Goal: Information Seeking & Learning: Learn about a topic

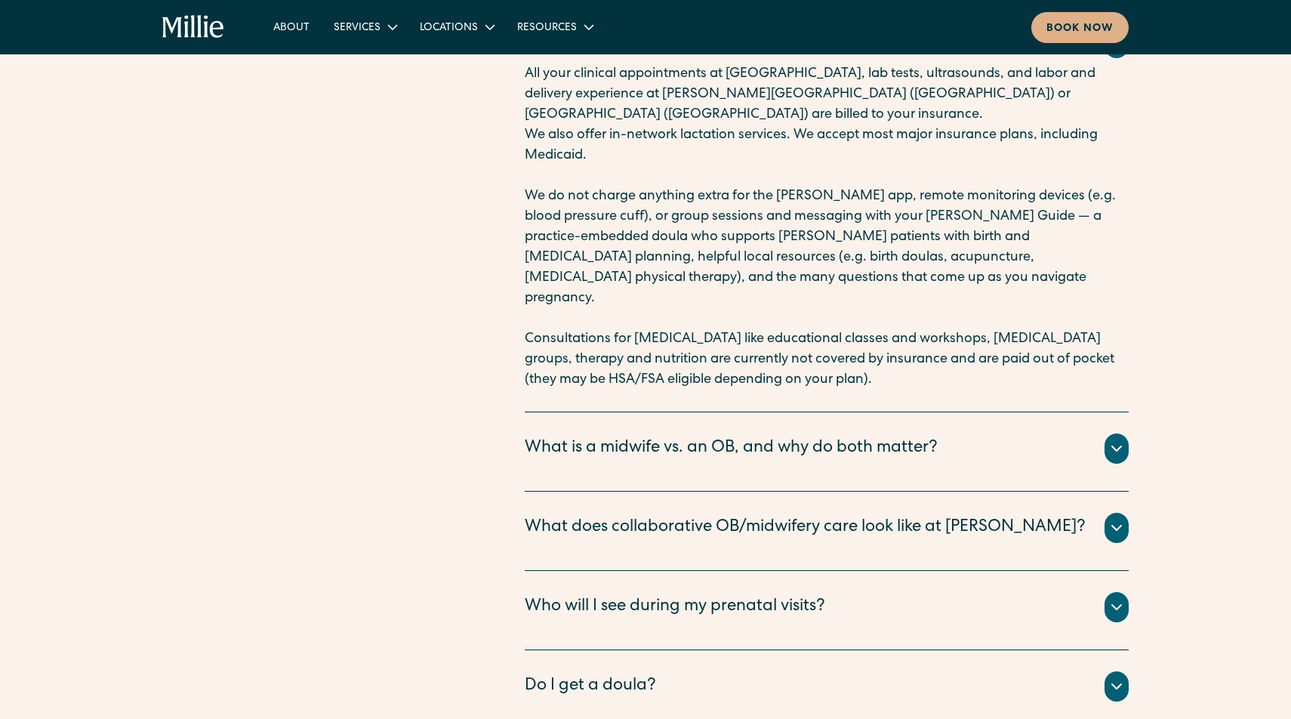
scroll to position [5258, 0]
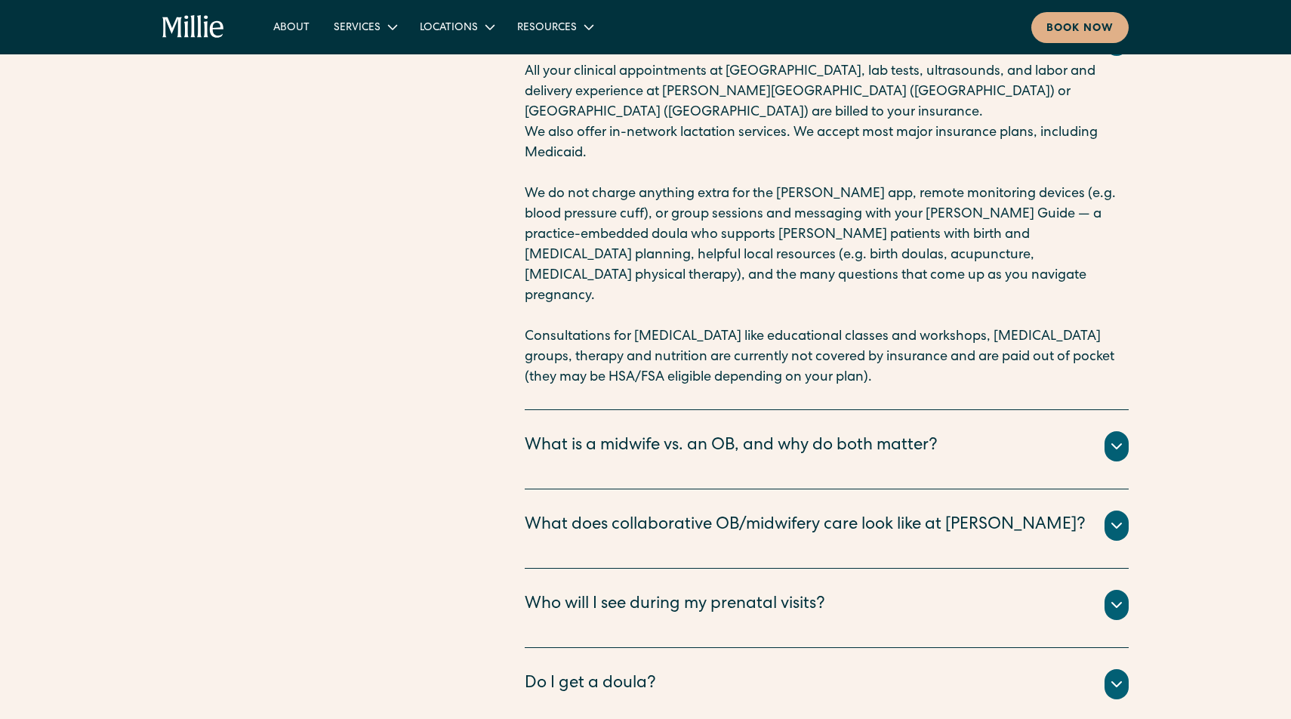
click at [776, 513] on div "What does collaborative OB/midwifery care look like at Millie?" at bounding box center [805, 525] width 561 height 25
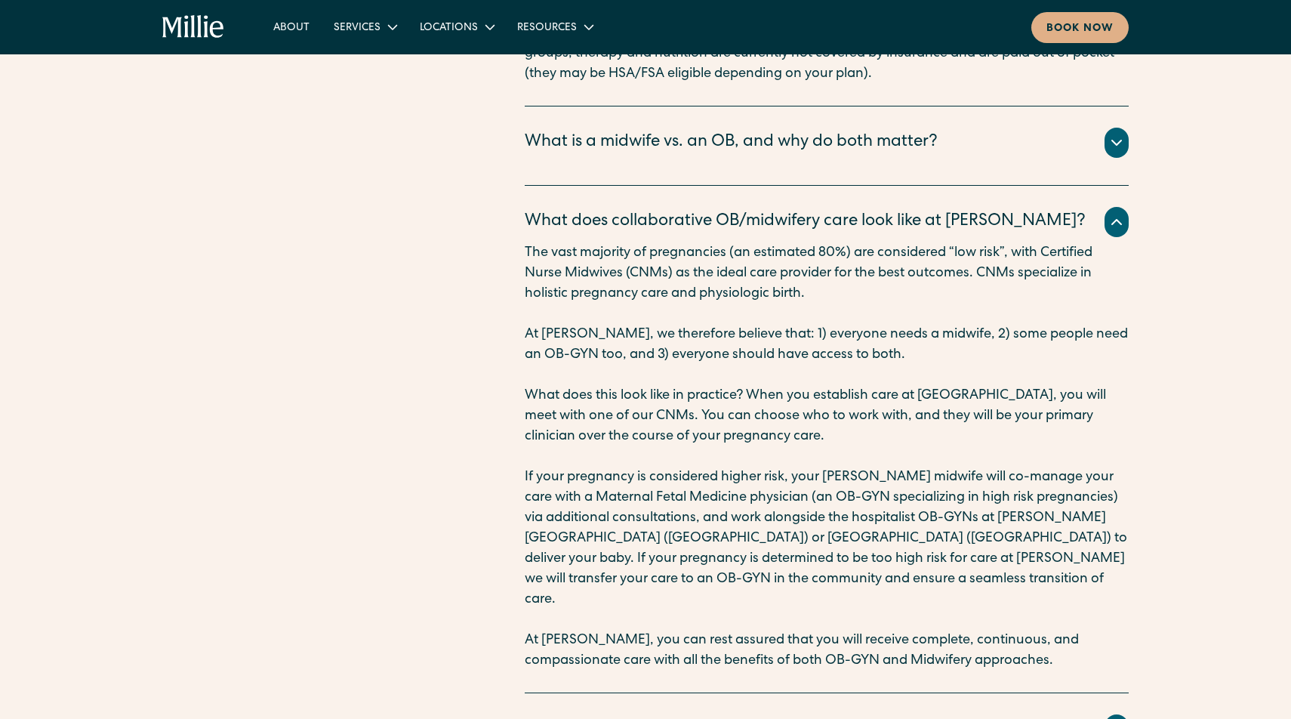
scroll to position [5565, 0]
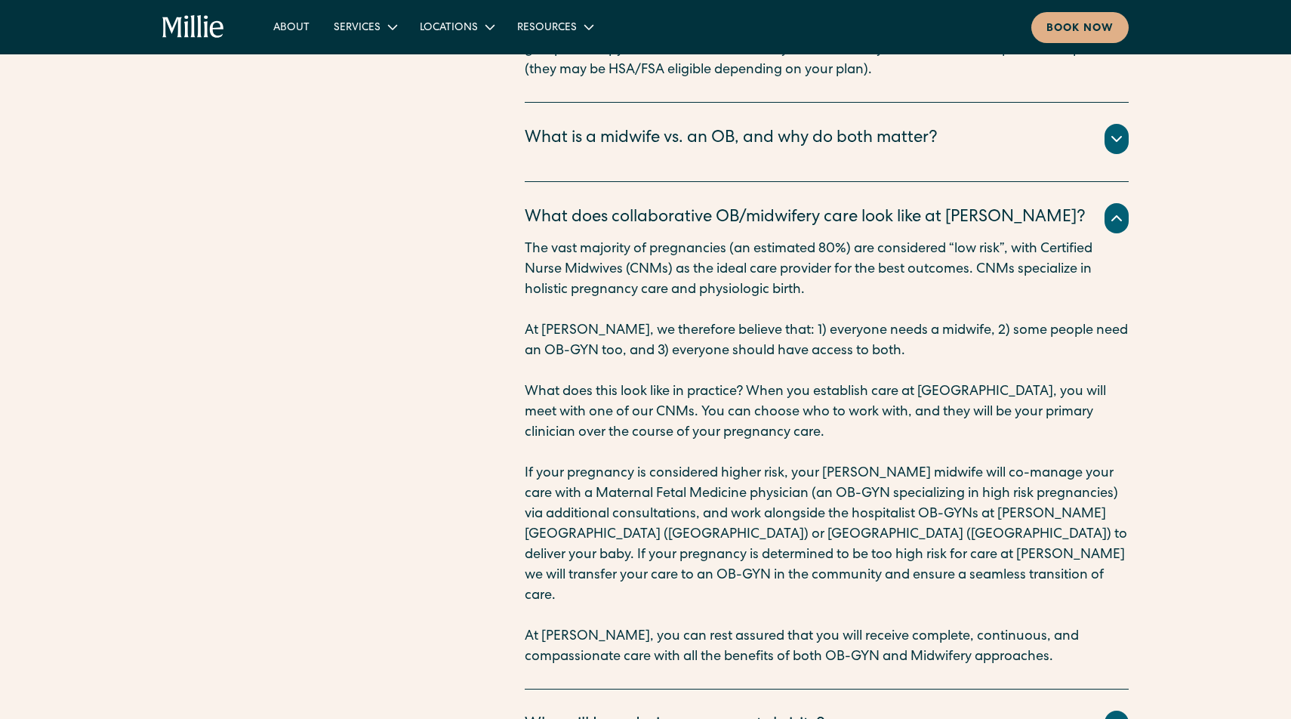
click at [818, 713] on div "Who will I see during my prenatal visits?" at bounding box center [675, 725] width 300 height 25
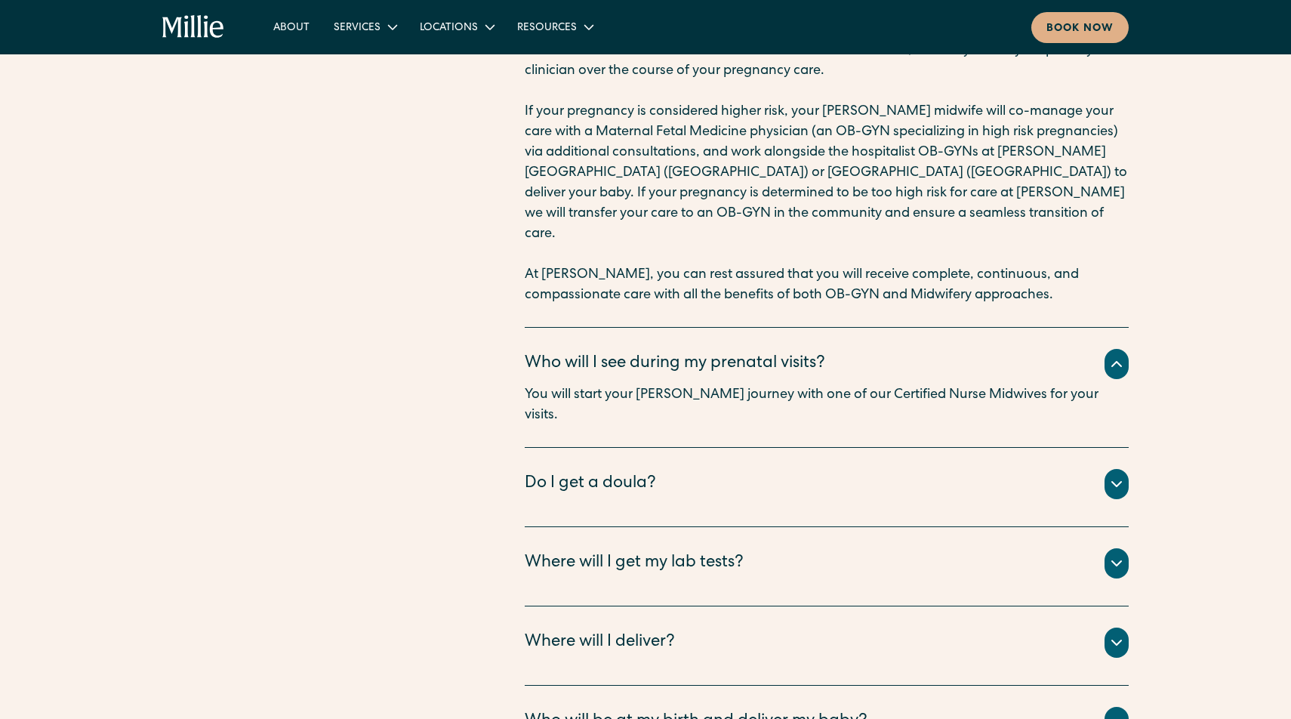
scroll to position [5927, 0]
click at [803, 468] on div "Do I get a doula?" at bounding box center [827, 483] width 604 height 30
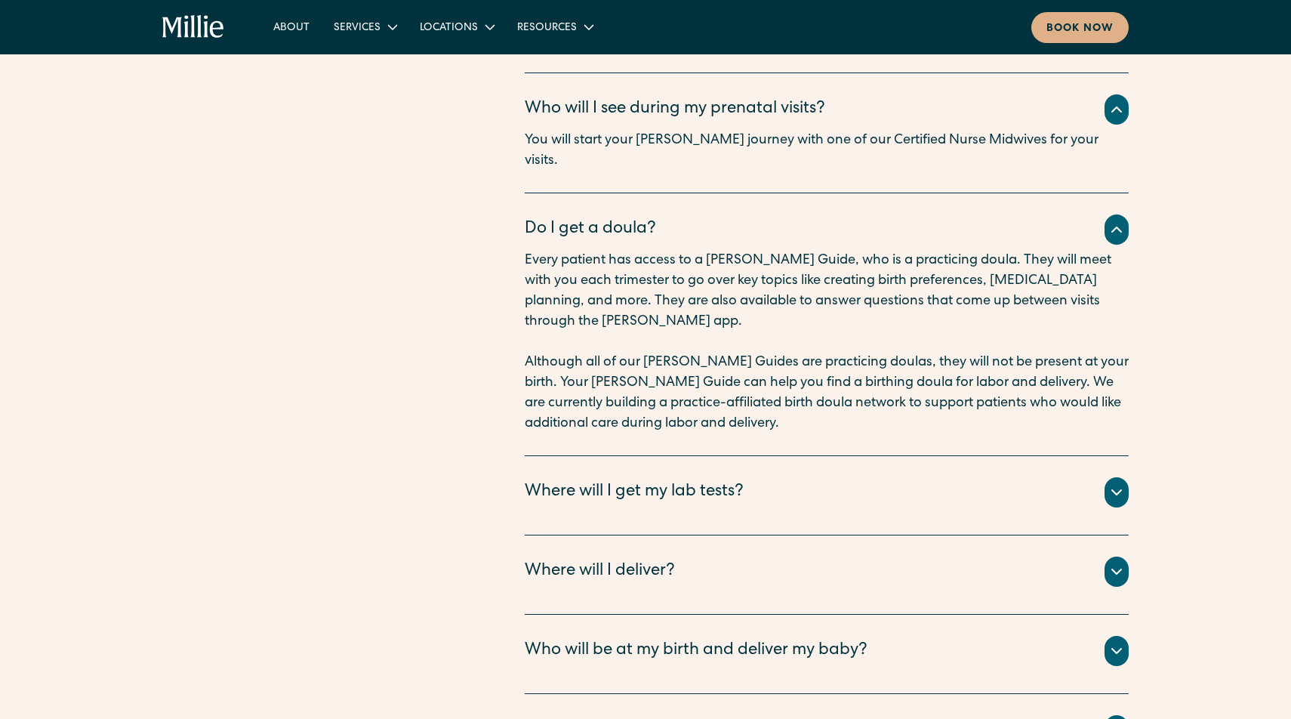
scroll to position [6184, 0]
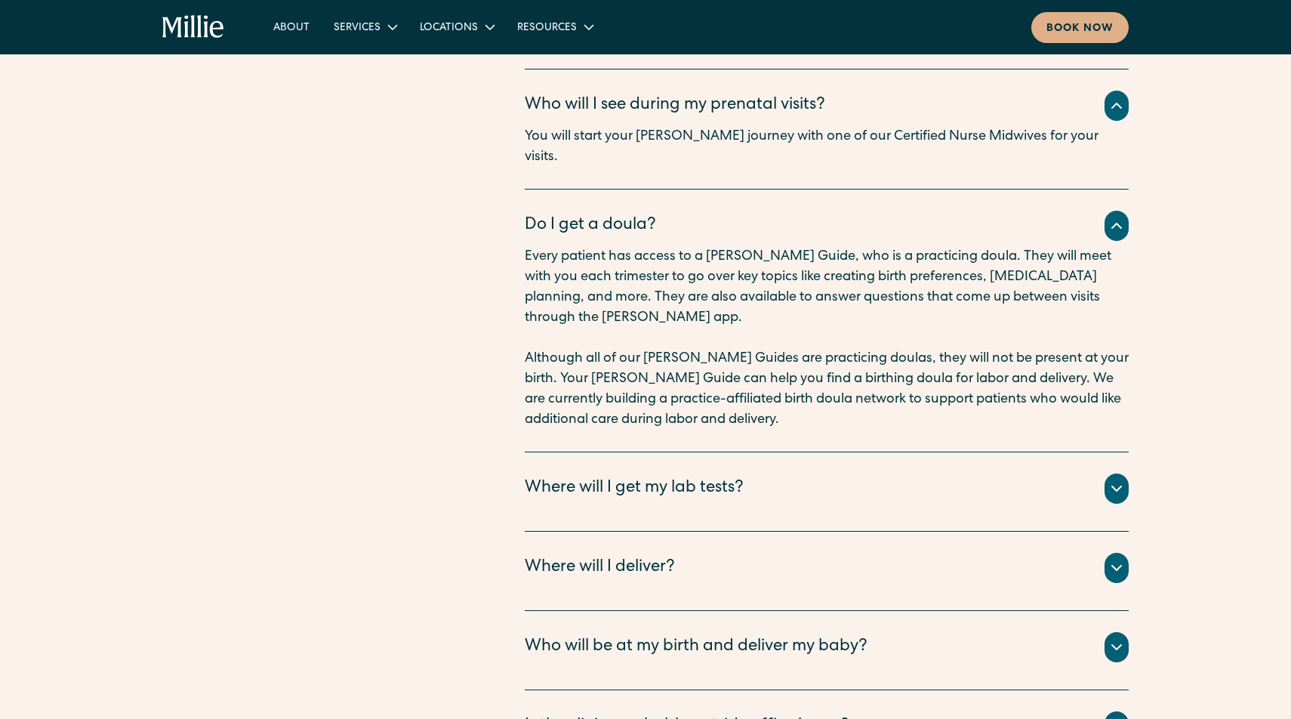
click at [772, 552] on div "Where will I deliver?" at bounding box center [827, 567] width 604 height 30
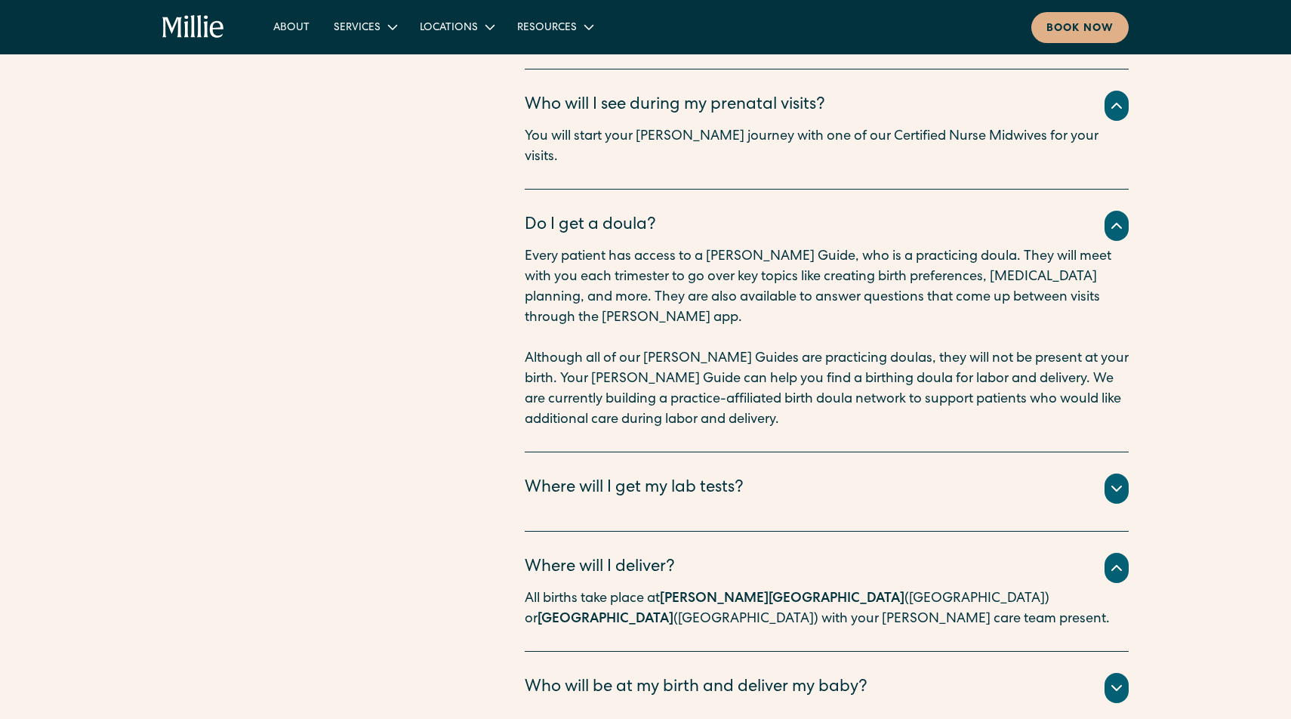
click at [768, 676] on div "Who will be at my birth and deliver my baby?" at bounding box center [696, 688] width 343 height 25
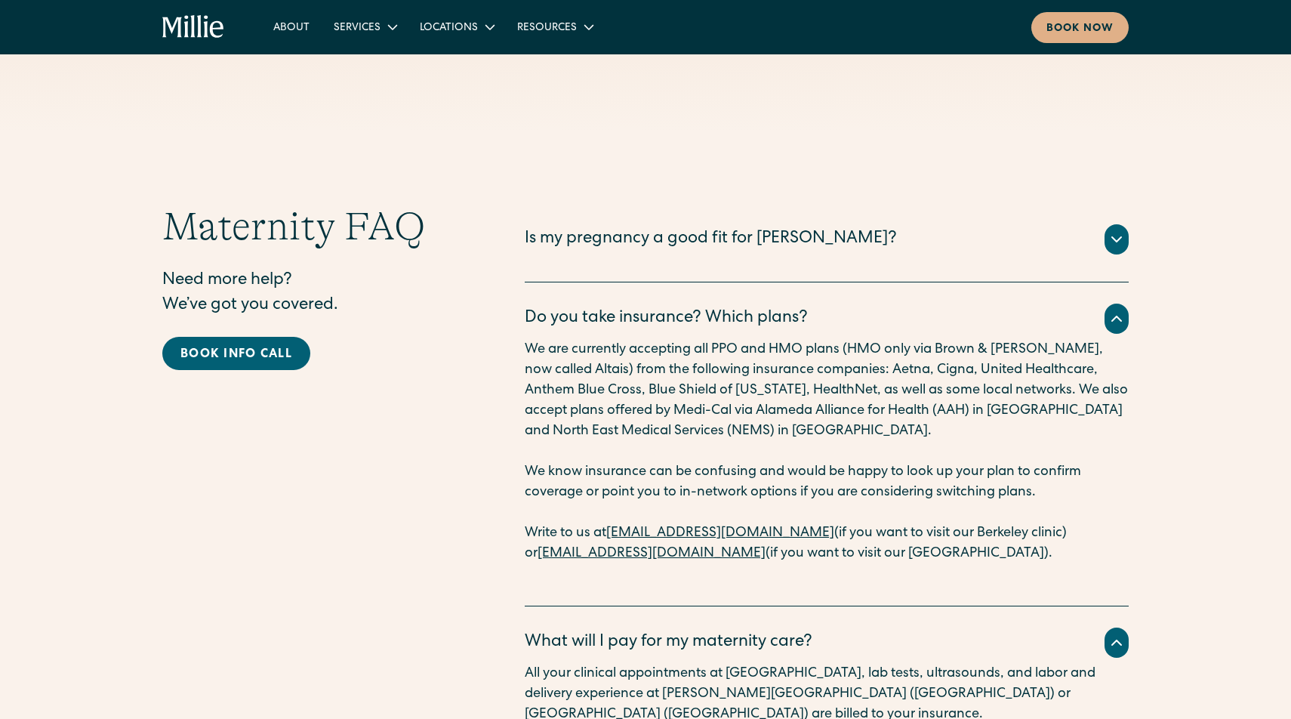
scroll to position [4540, 0]
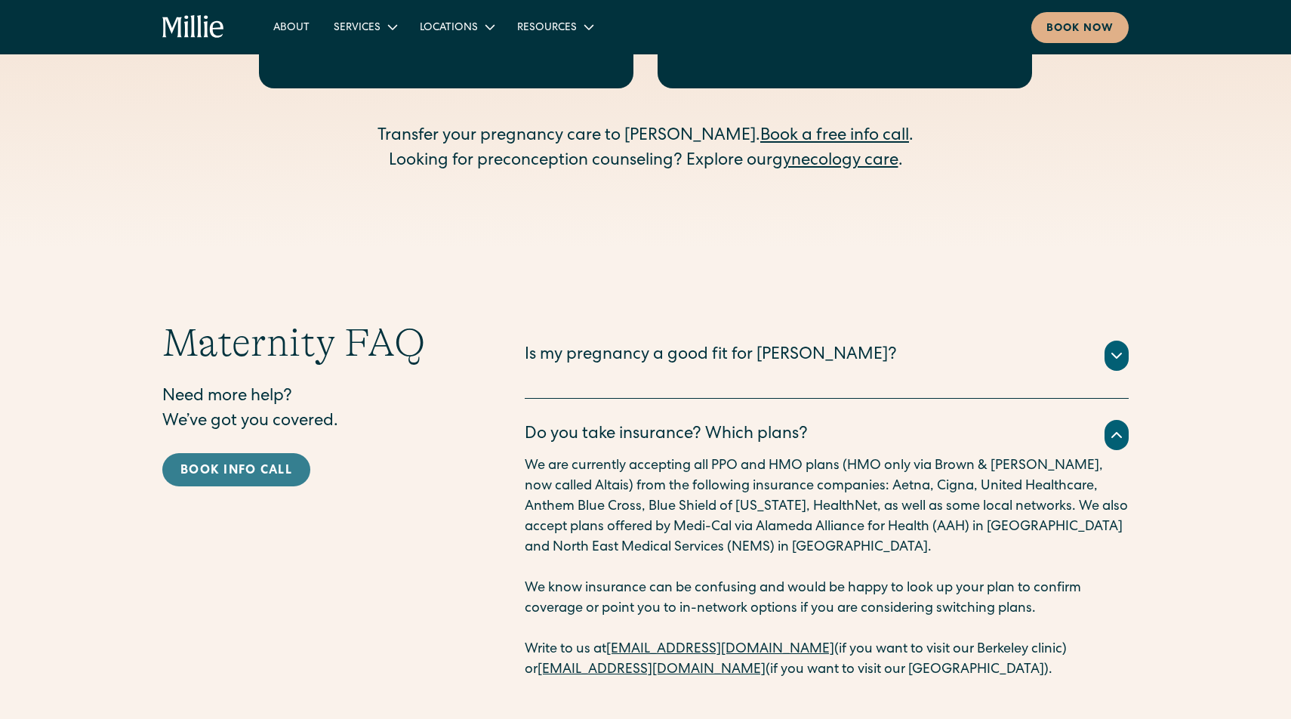
click at [285, 462] on div "Book info call" at bounding box center [236, 471] width 112 height 18
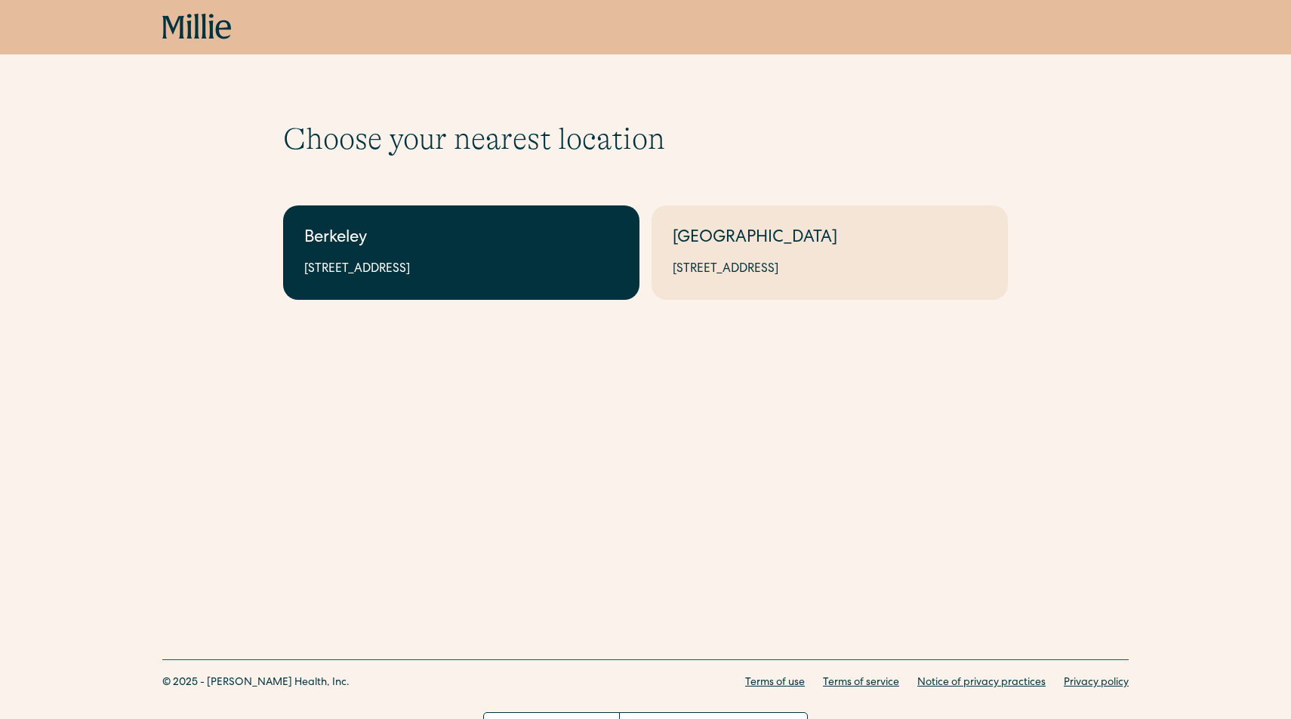
click at [426, 252] on link "Berkeley 2999 Regent St, Suite 524, Berkeley, CA 94705" at bounding box center [461, 252] width 356 height 94
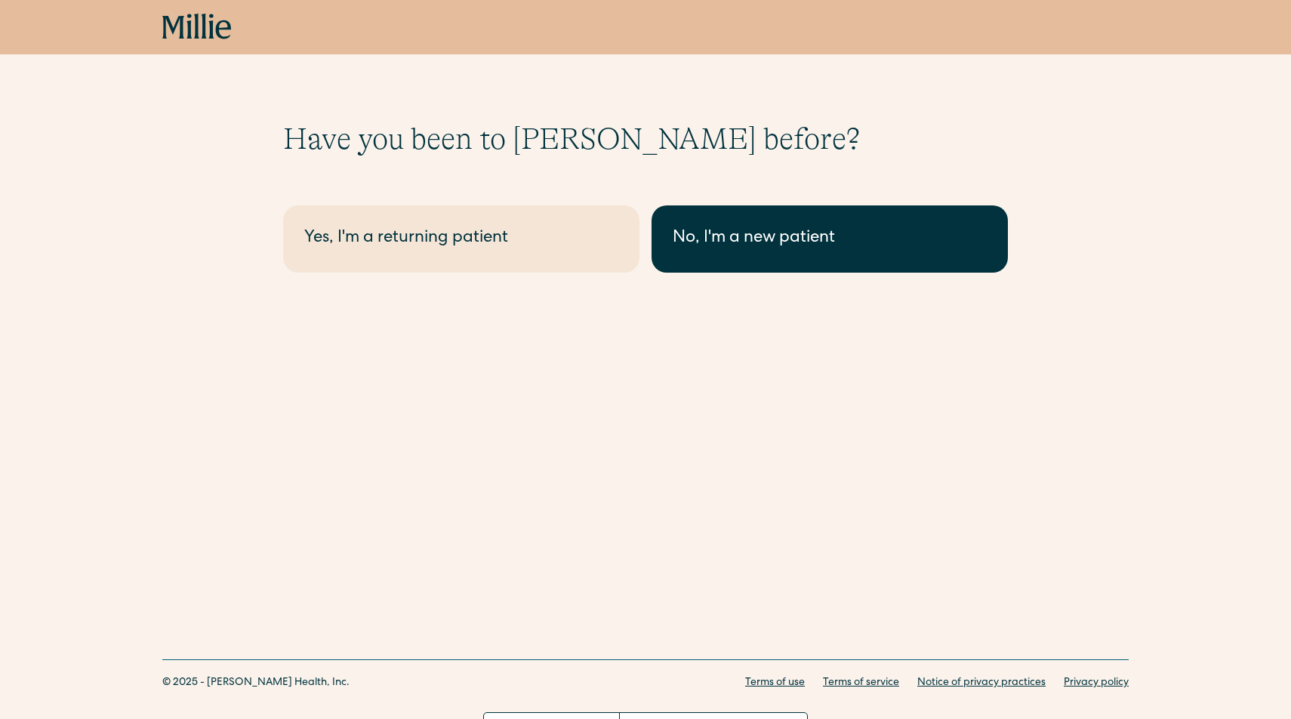
click at [760, 240] on div "No, I'm a new patient" at bounding box center [829, 238] width 314 height 25
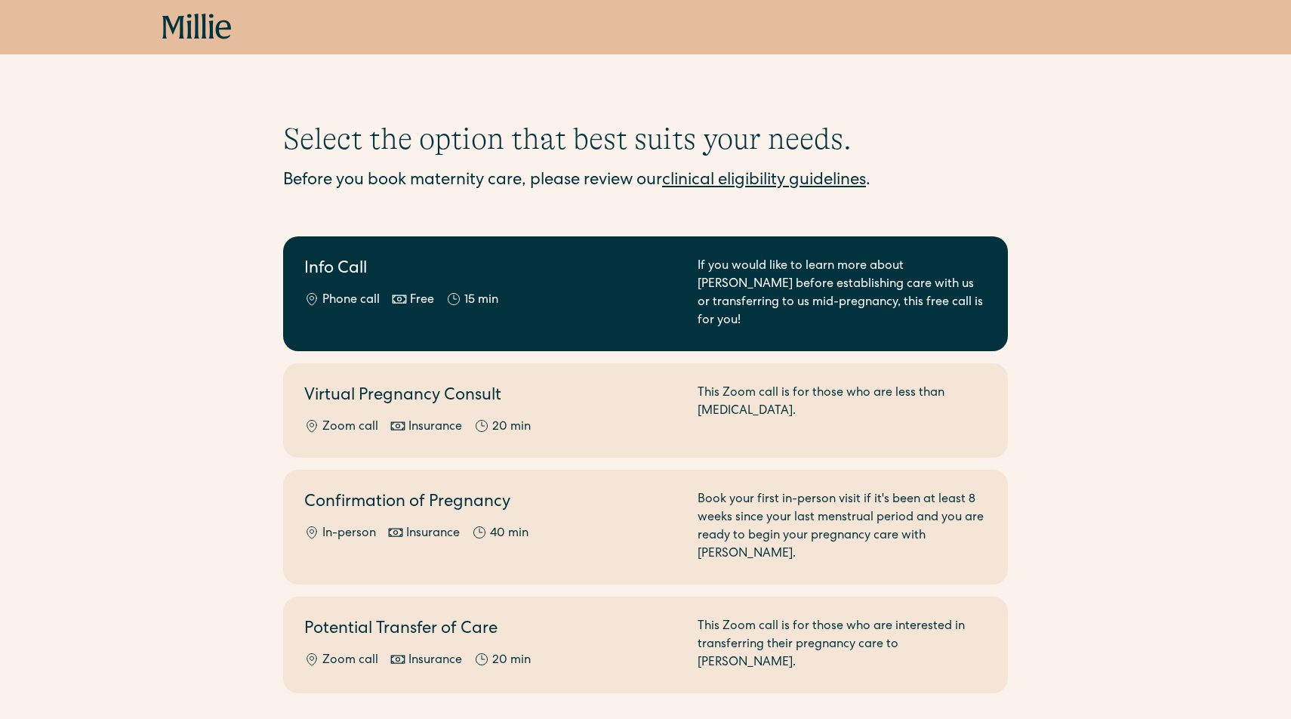
click at [640, 281] on h2 "Info Call" at bounding box center [491, 269] width 375 height 25
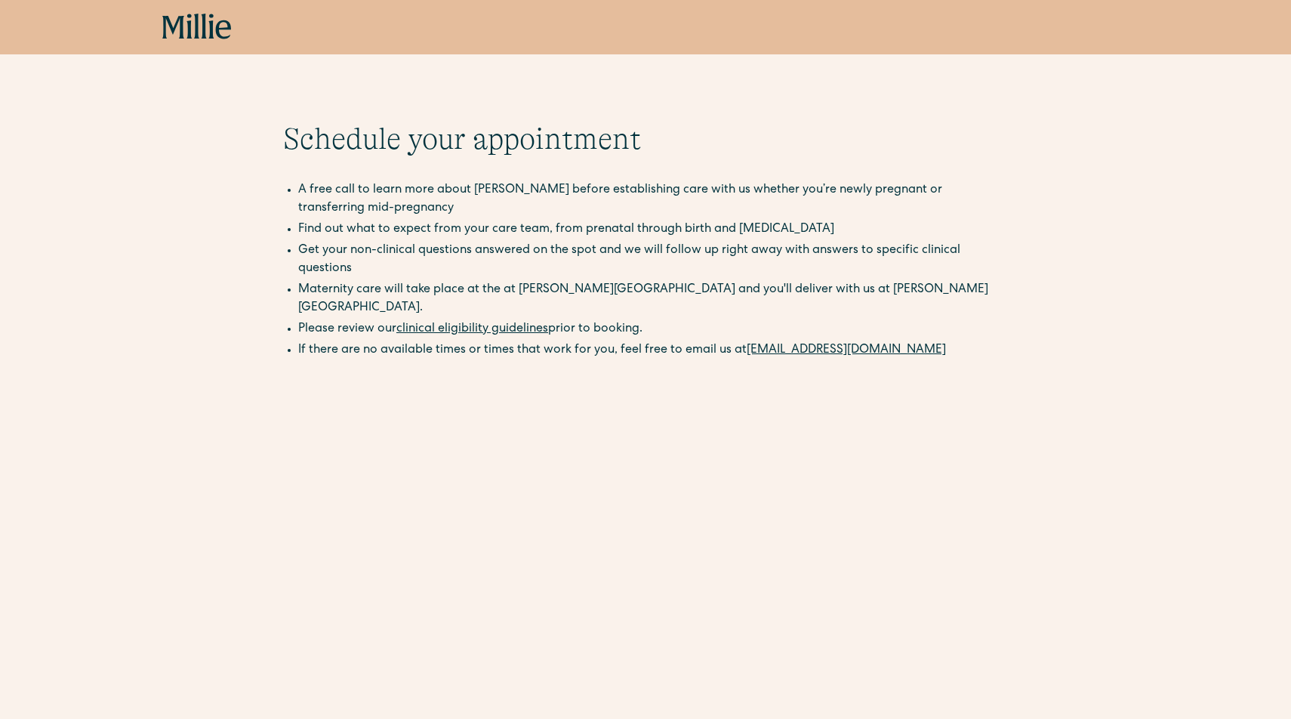
click at [189, 33] on icon at bounding box center [188, 26] width 5 height 25
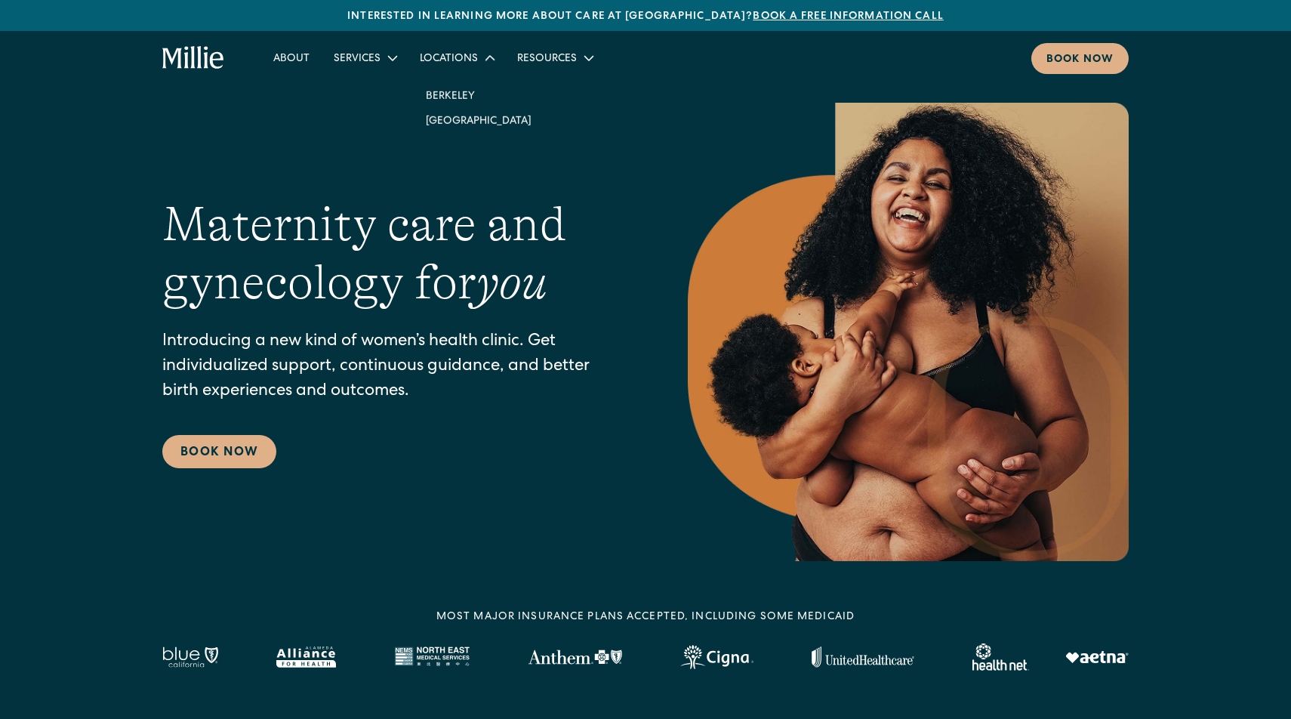
click at [455, 67] on div "Locations" at bounding box center [456, 57] width 97 height 25
click at [458, 97] on link "Berkeley" at bounding box center [479, 94] width 130 height 25
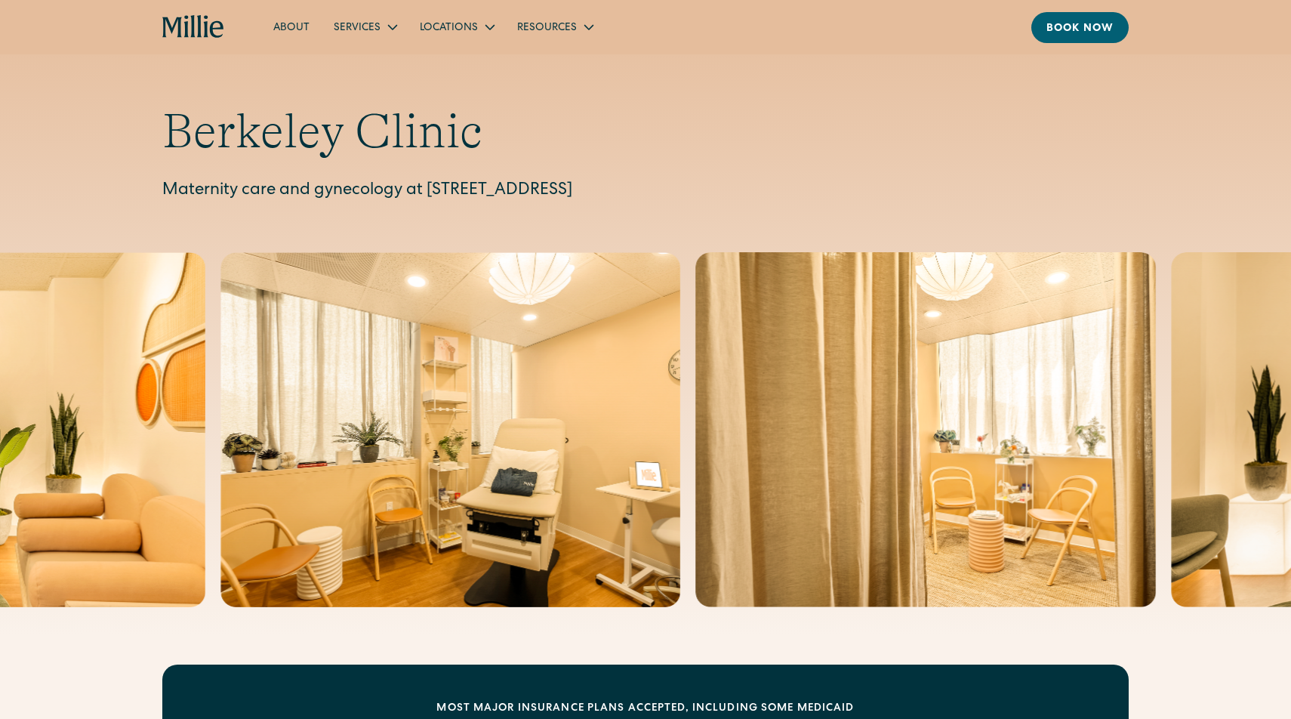
drag, startPoint x: 802, startPoint y: 195, endPoint x: 432, endPoint y: 201, distance: 369.9
click at [432, 201] on p "Maternity care and gynecology at 2999 Regent Street, Suite 524, Berkeley, CA 94…" at bounding box center [645, 191] width 966 height 25
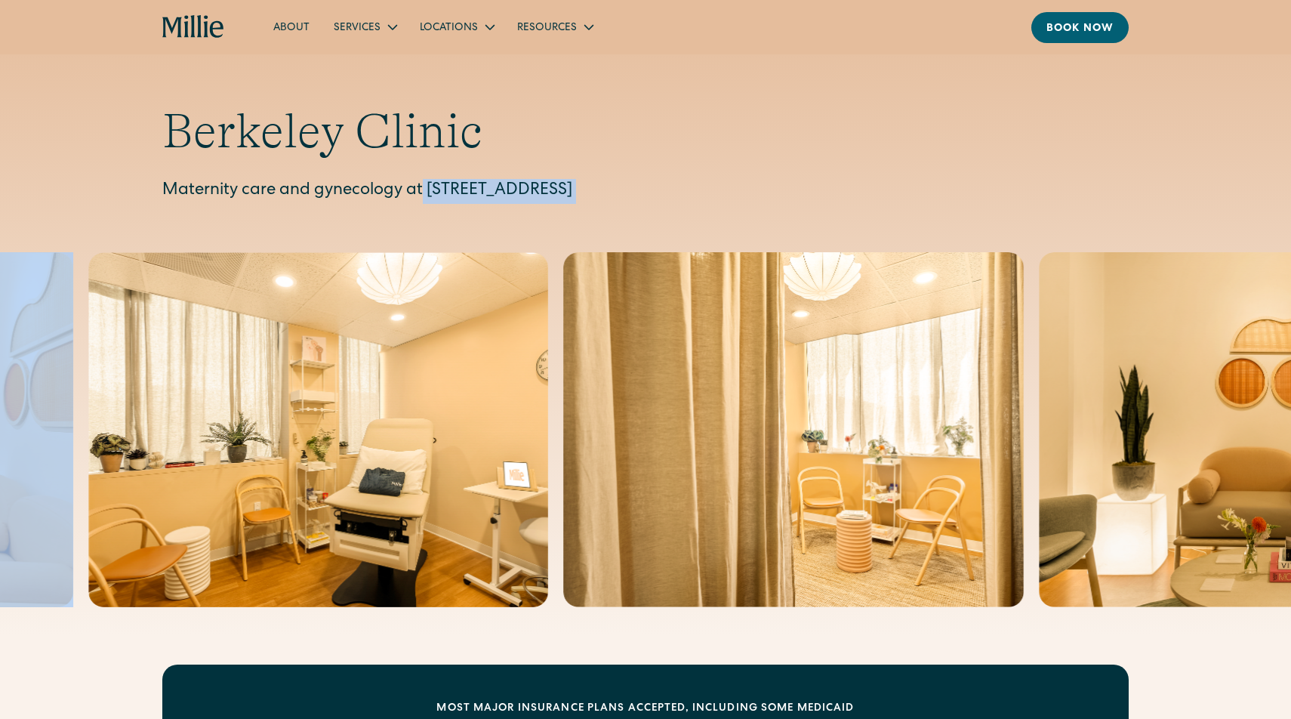
drag, startPoint x: 424, startPoint y: 196, endPoint x: 714, endPoint y: 216, distance: 290.5
click at [714, 216] on div "Berkeley Clinic Maternity care and gynecology at 2999 Regent Street, Suite 524,…" at bounding box center [645, 317] width 1291 height 634
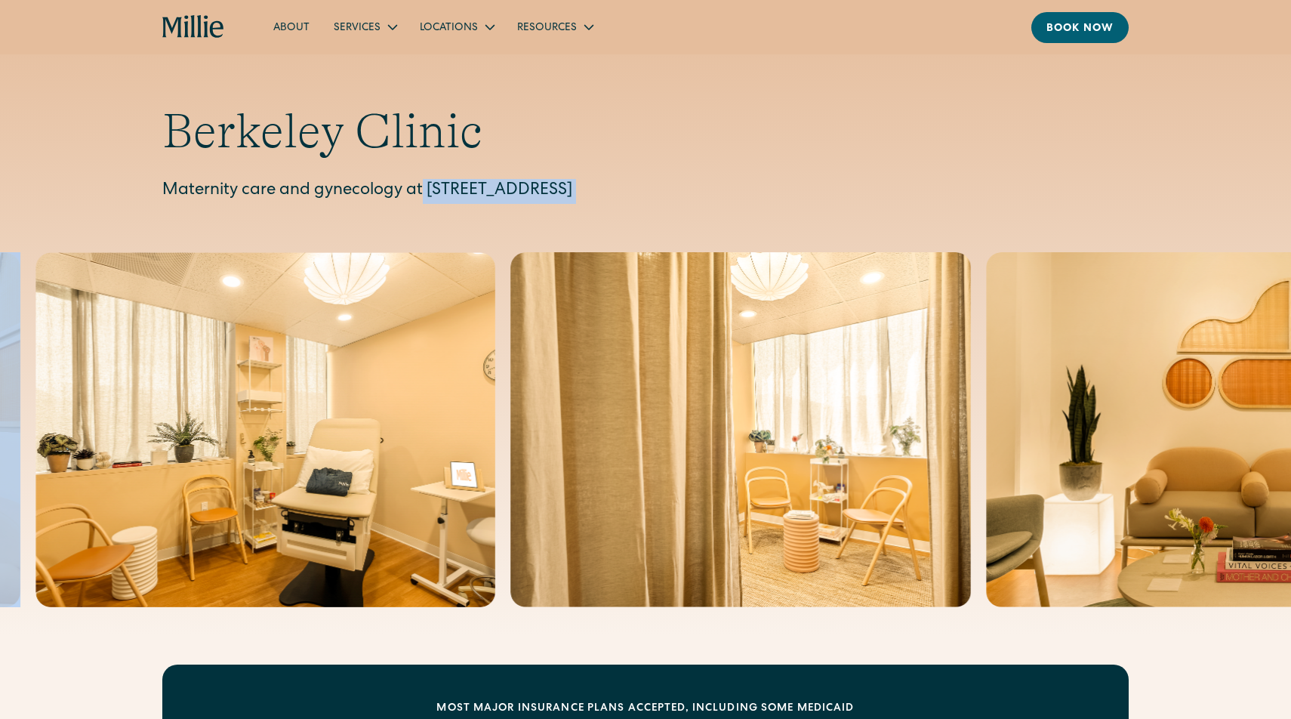
copy p "2999 Regent Street, Suite 524, Berkeley, CA 94705"
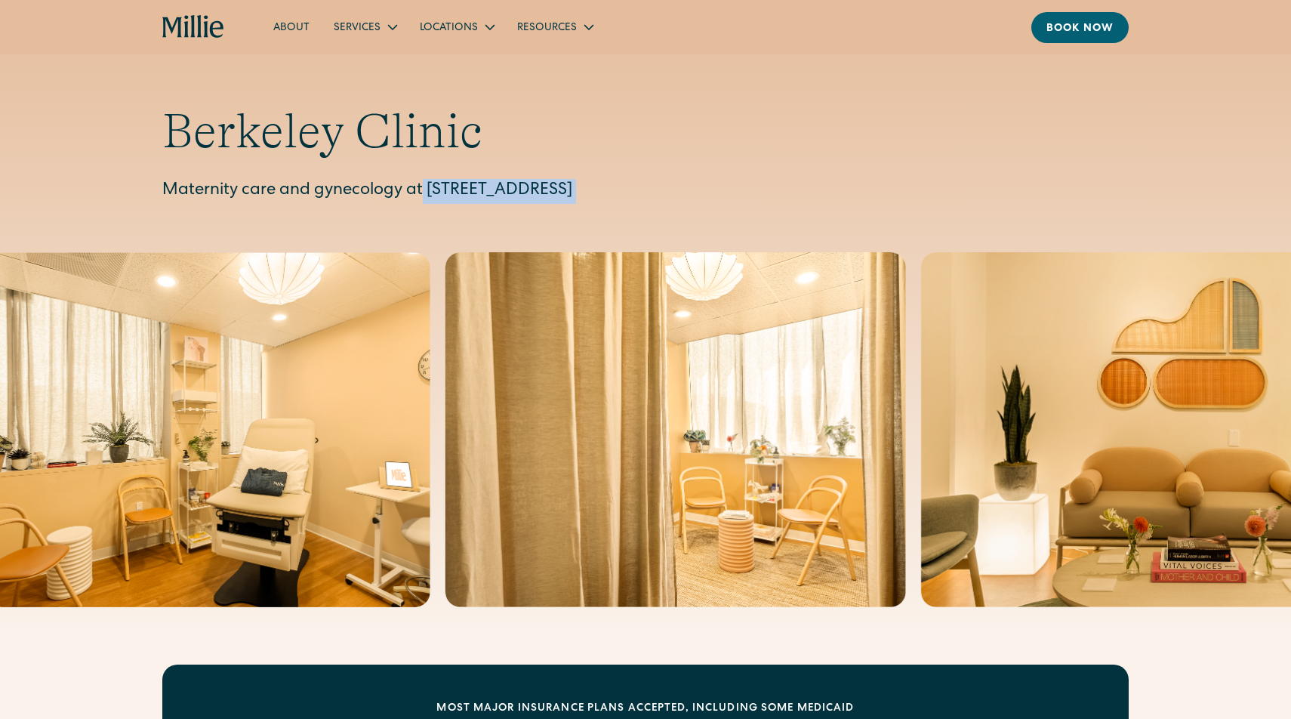
click at [189, 35] on icon "home" at bounding box center [193, 27] width 63 height 24
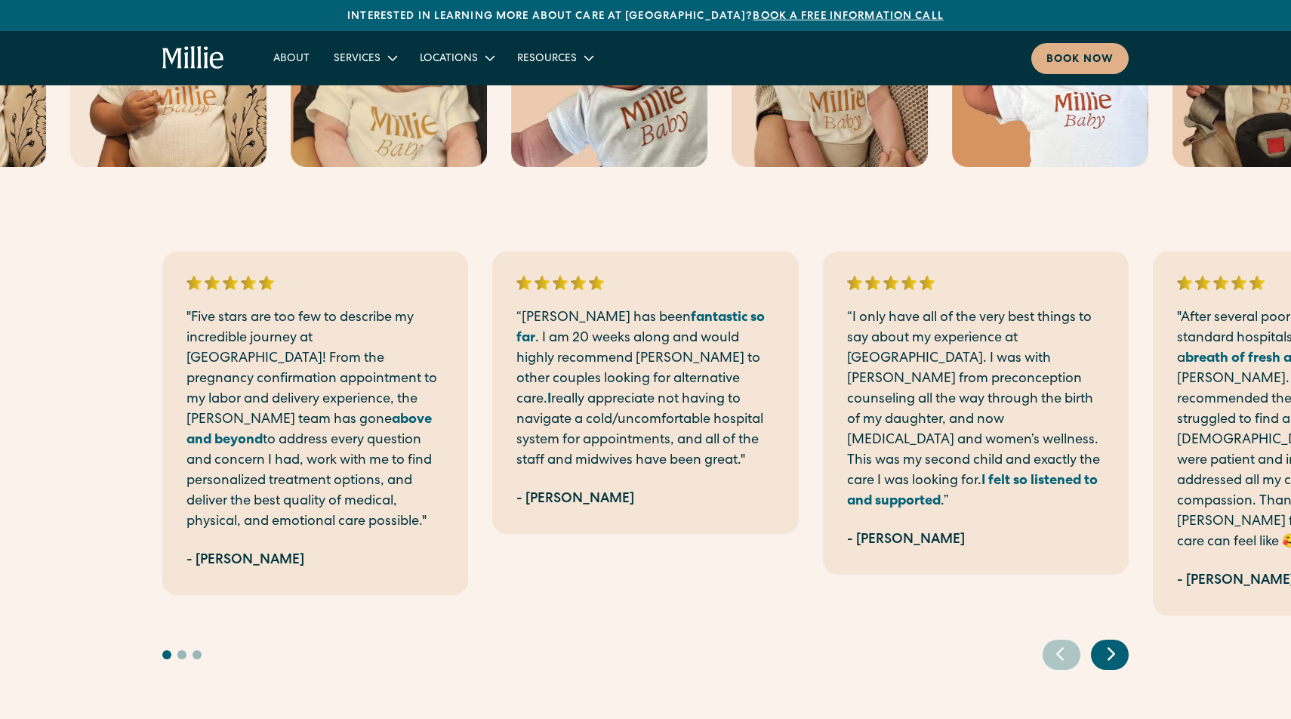
scroll to position [2882, 0]
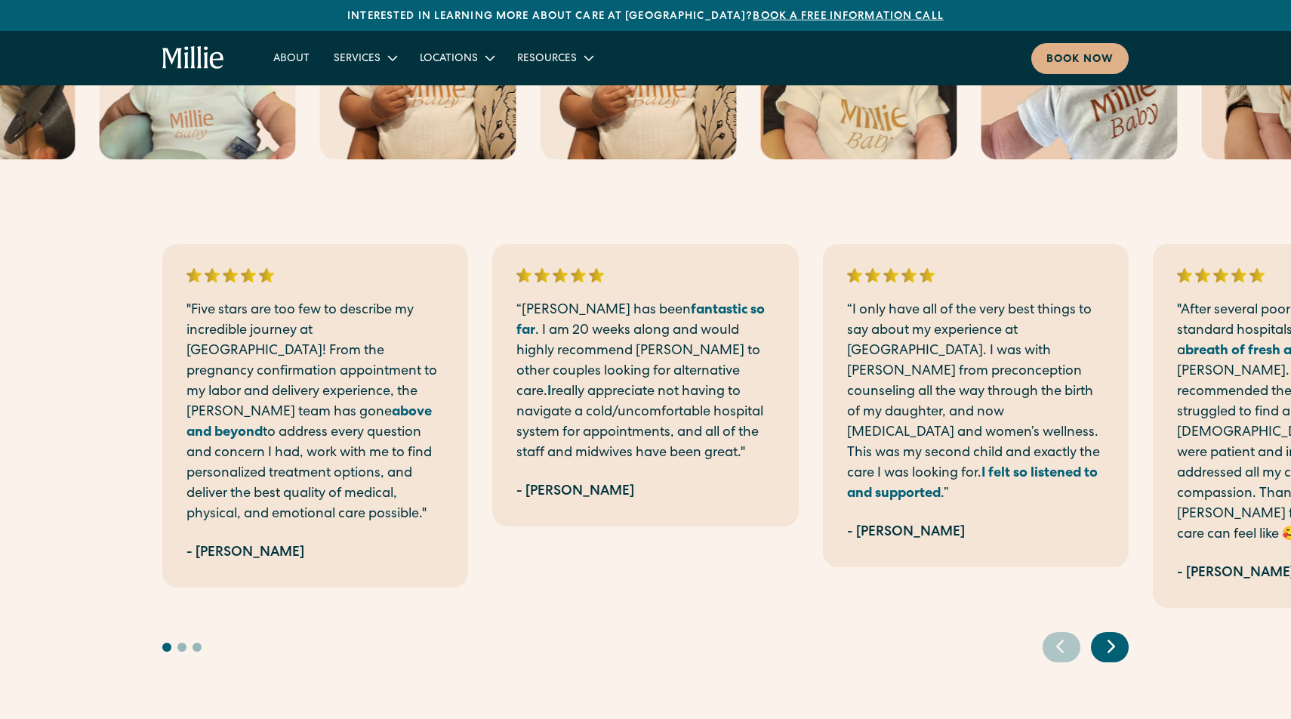
click at [1117, 634] on icon "Next slide" at bounding box center [1111, 645] width 23 height 23
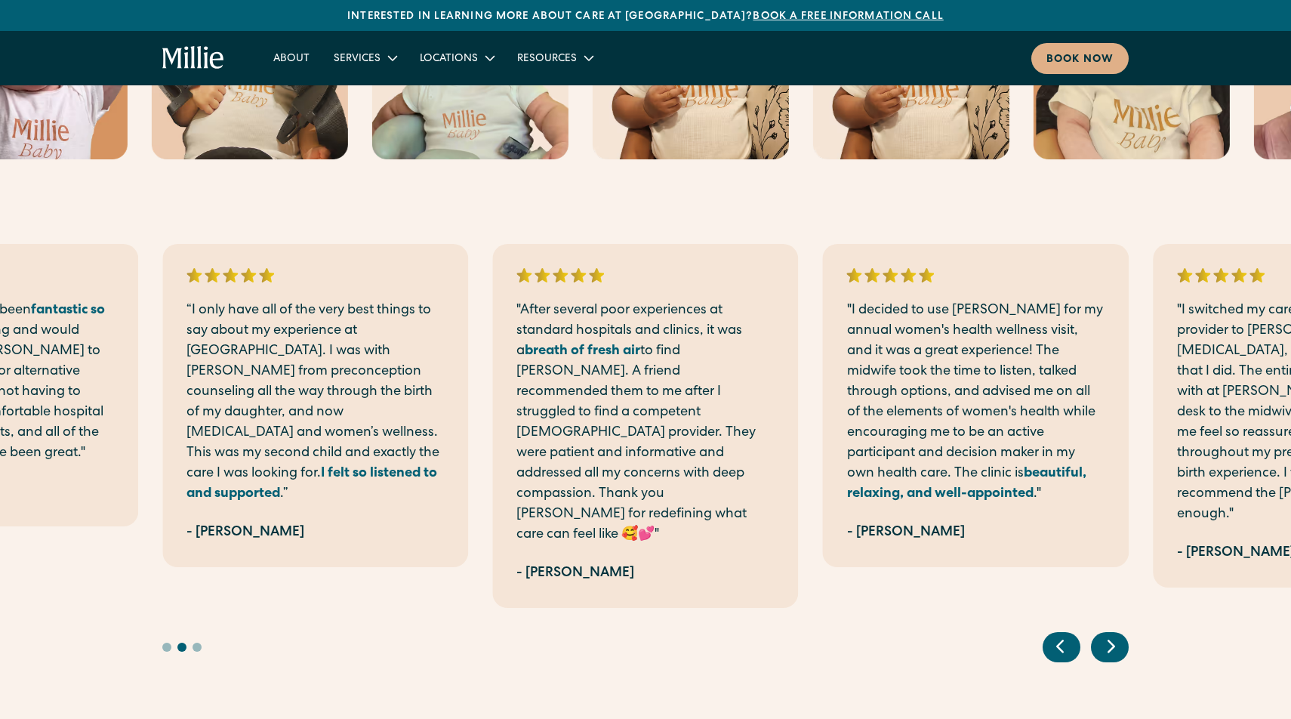
click at [1117, 634] on icon "Next slide" at bounding box center [1111, 645] width 23 height 23
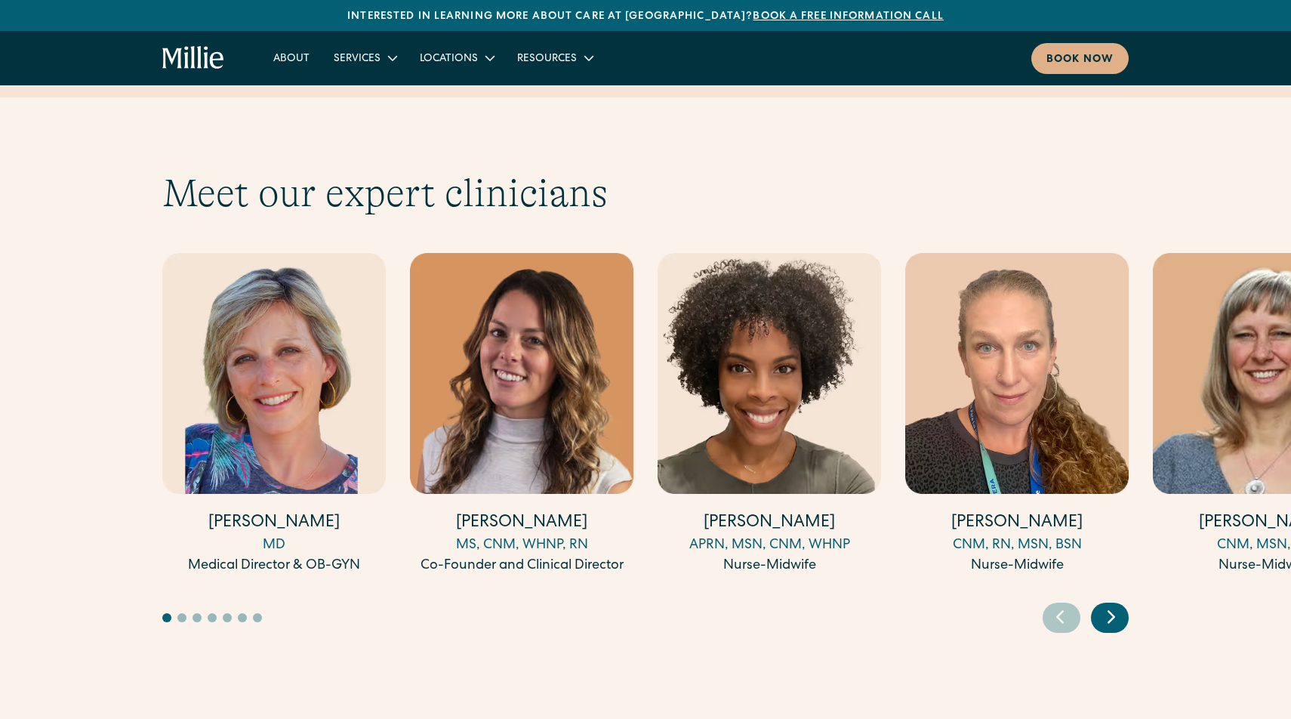
scroll to position [4073, 0]
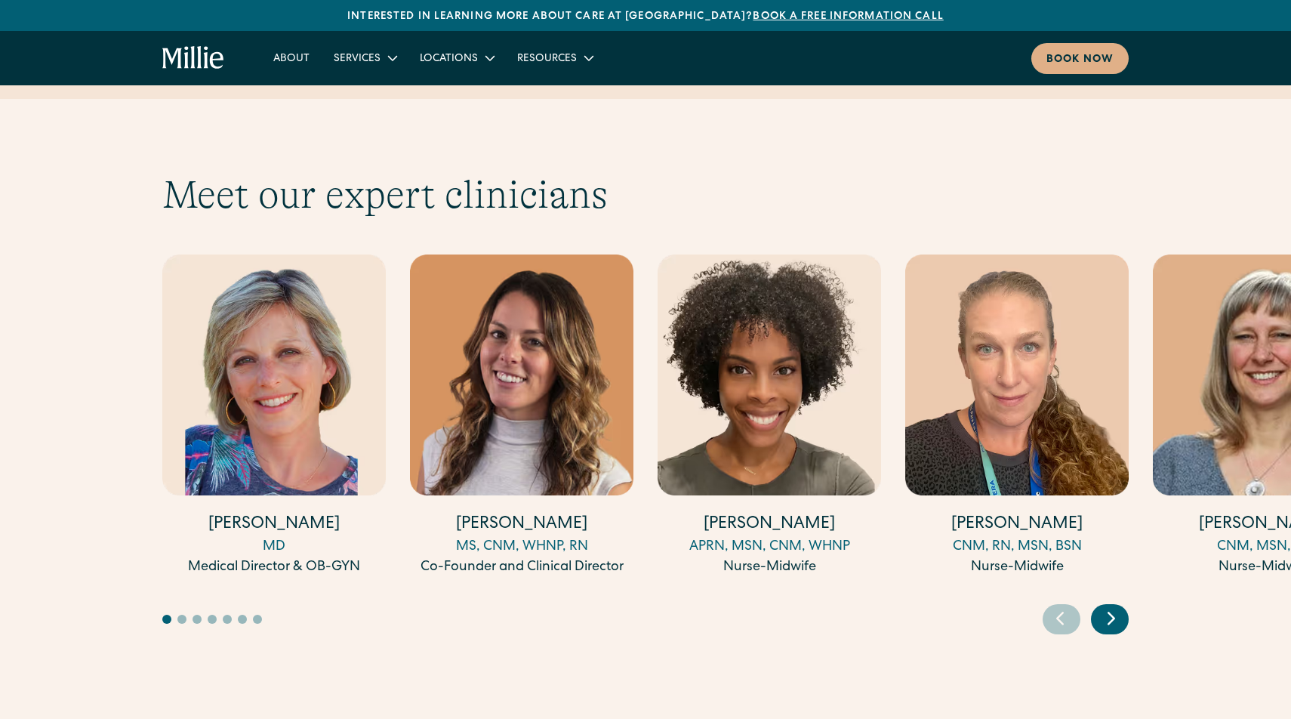
click at [1109, 606] on icon "Next slide" at bounding box center [1111, 617] width 23 height 23
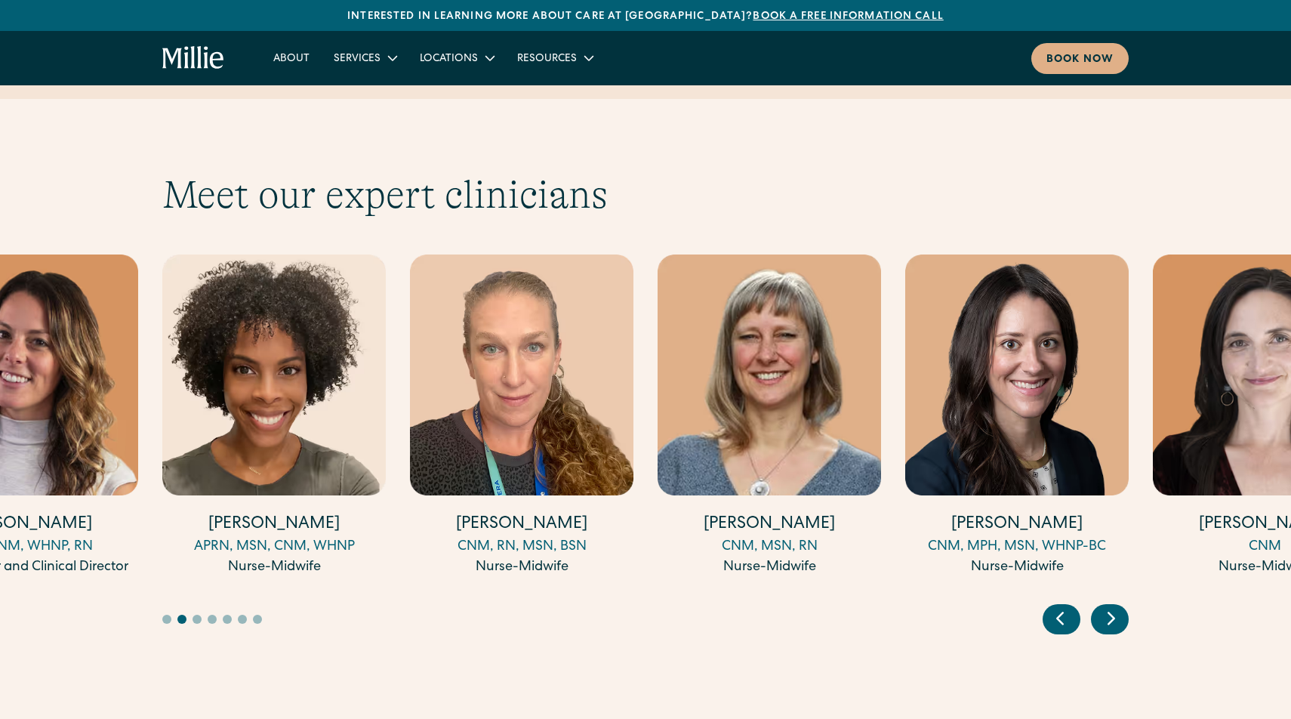
click at [1109, 606] on icon "Next slide" at bounding box center [1111, 617] width 23 height 23
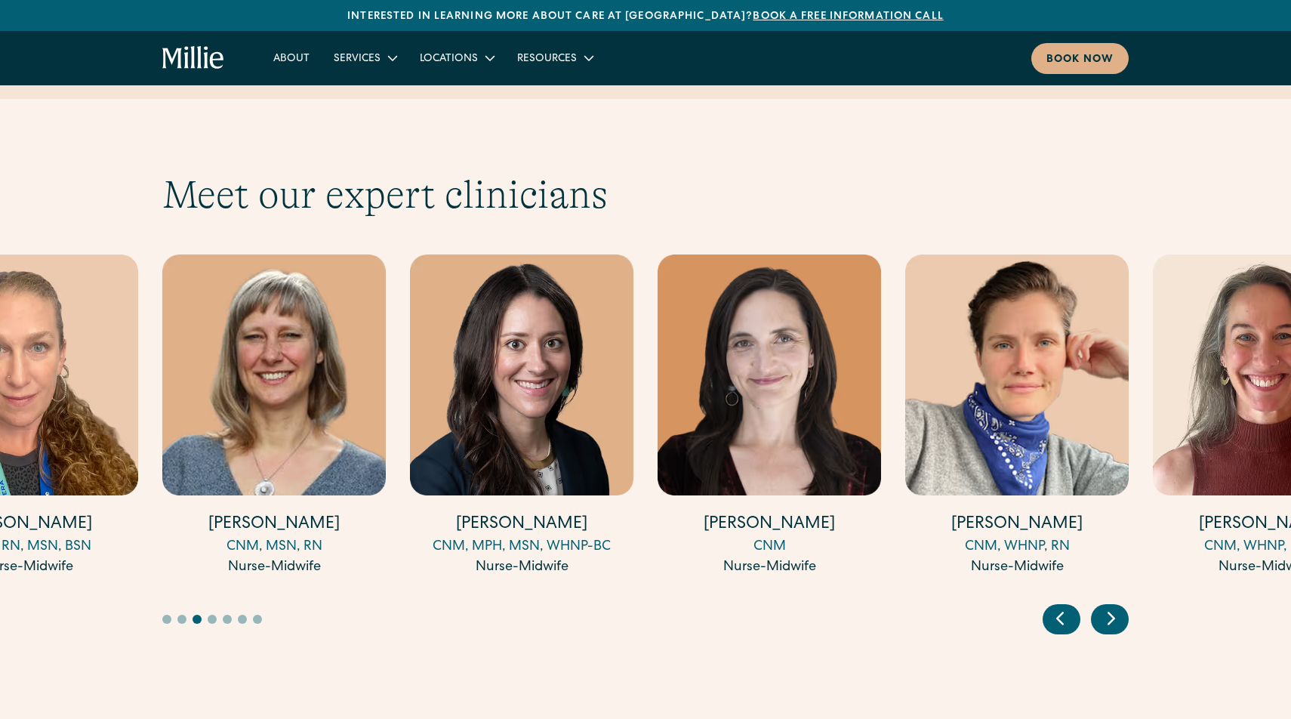
click at [1109, 606] on icon "Next slide" at bounding box center [1111, 617] width 23 height 23
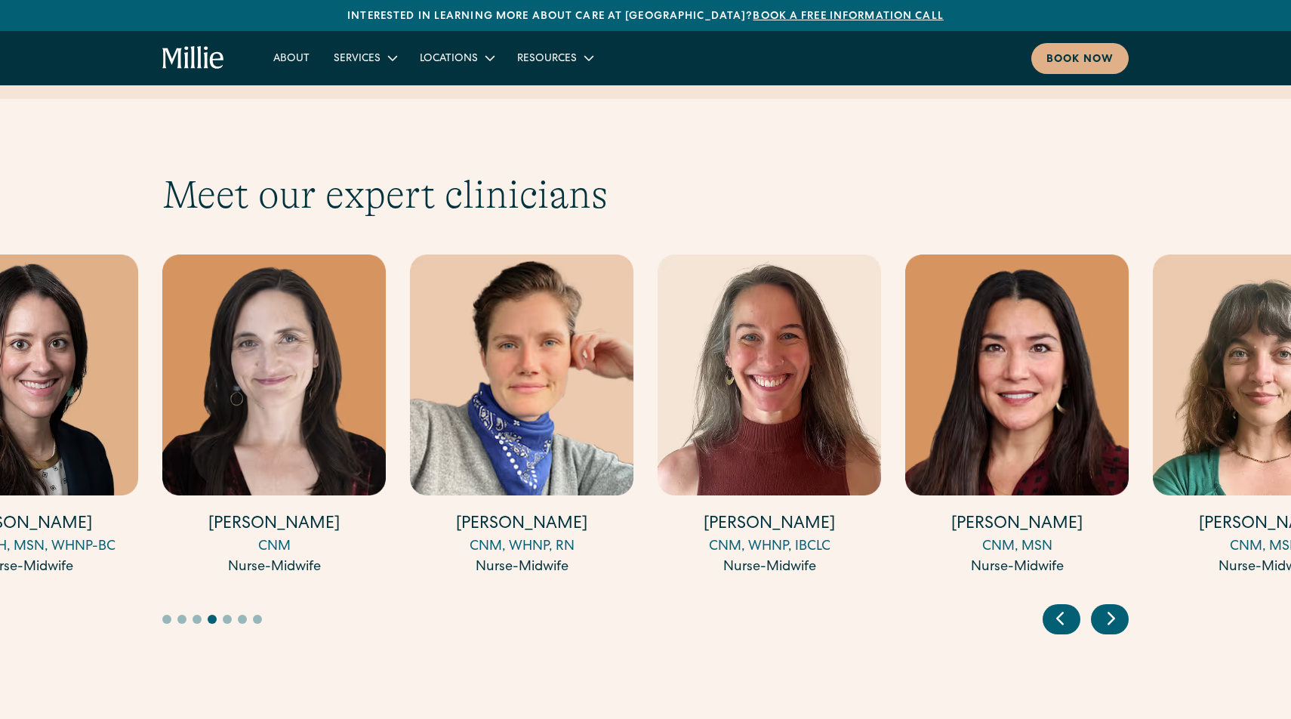
click at [1109, 606] on icon "Next slide" at bounding box center [1111, 617] width 23 height 23
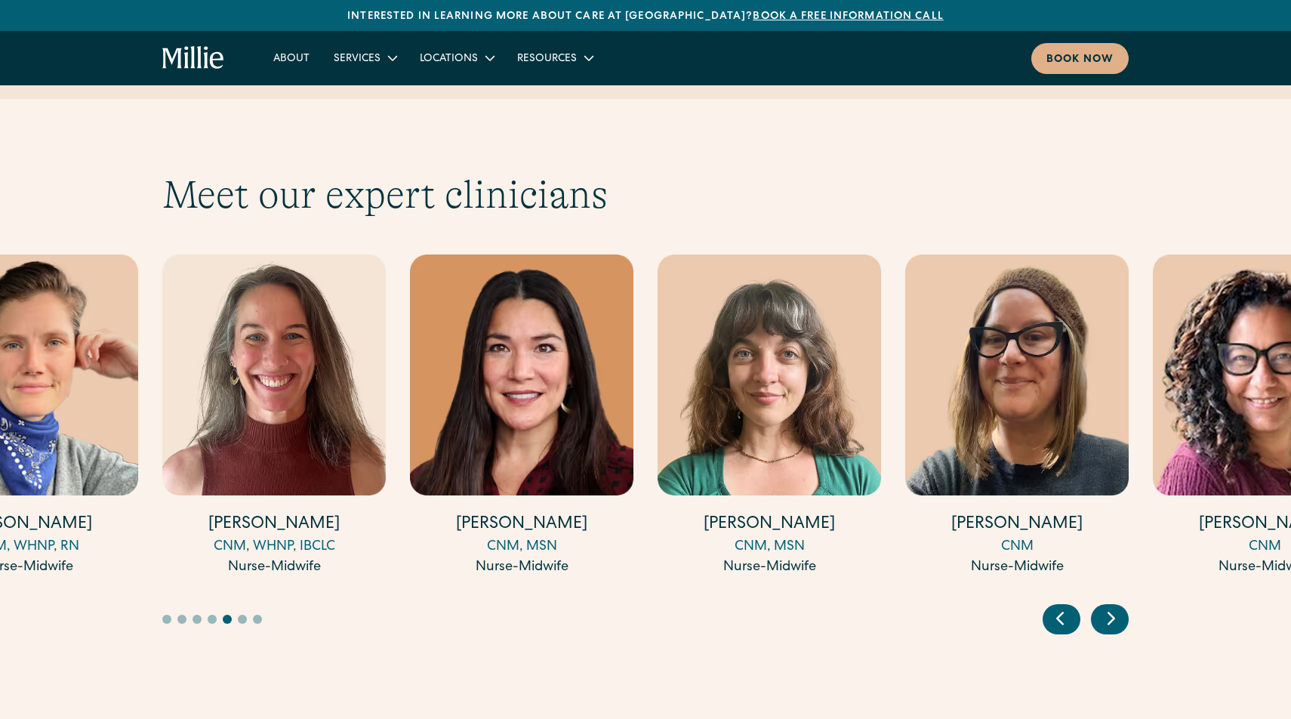
click at [1109, 606] on icon "Next slide" at bounding box center [1111, 617] width 23 height 23
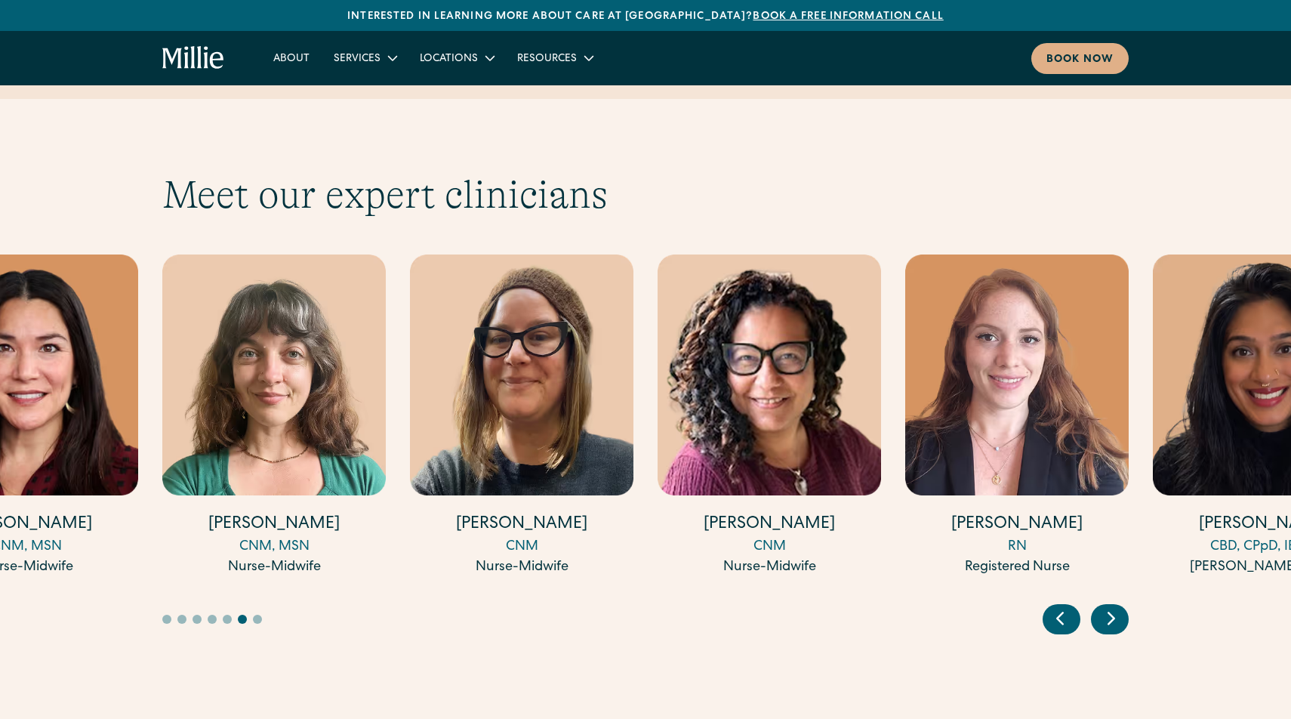
click at [1109, 606] on icon "Next slide" at bounding box center [1111, 617] width 23 height 23
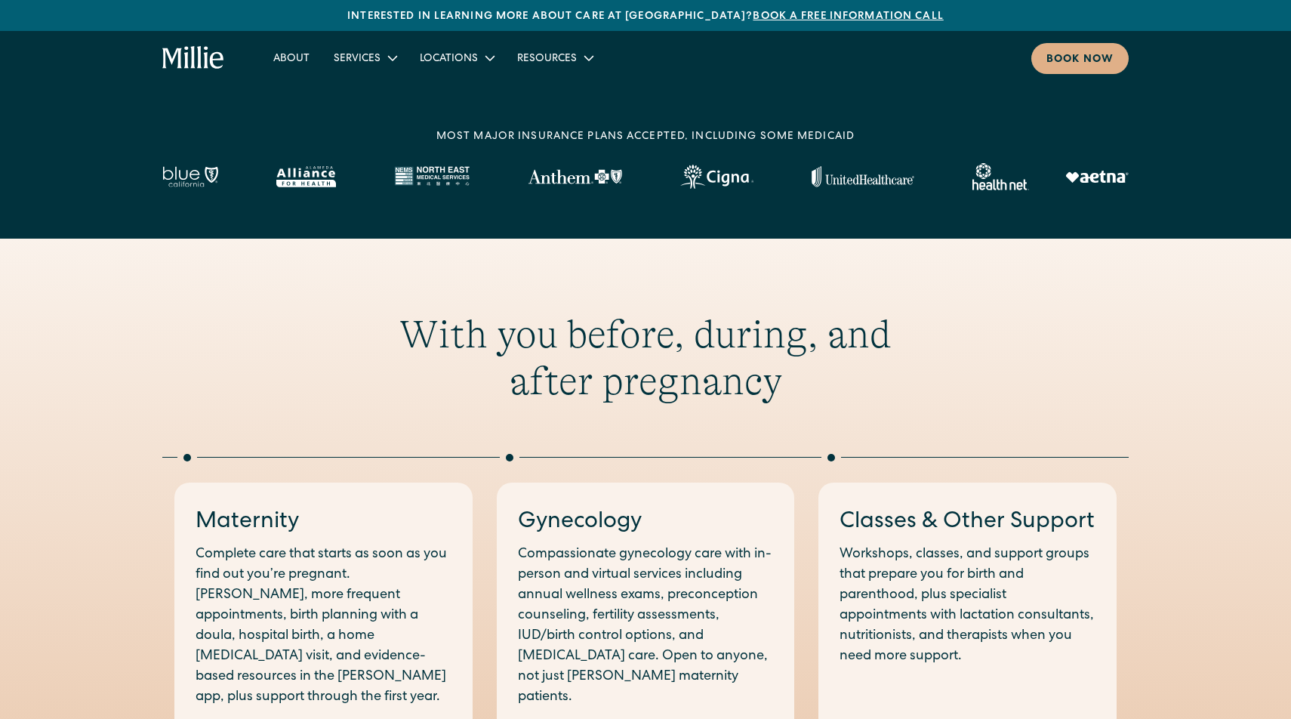
scroll to position [0, 0]
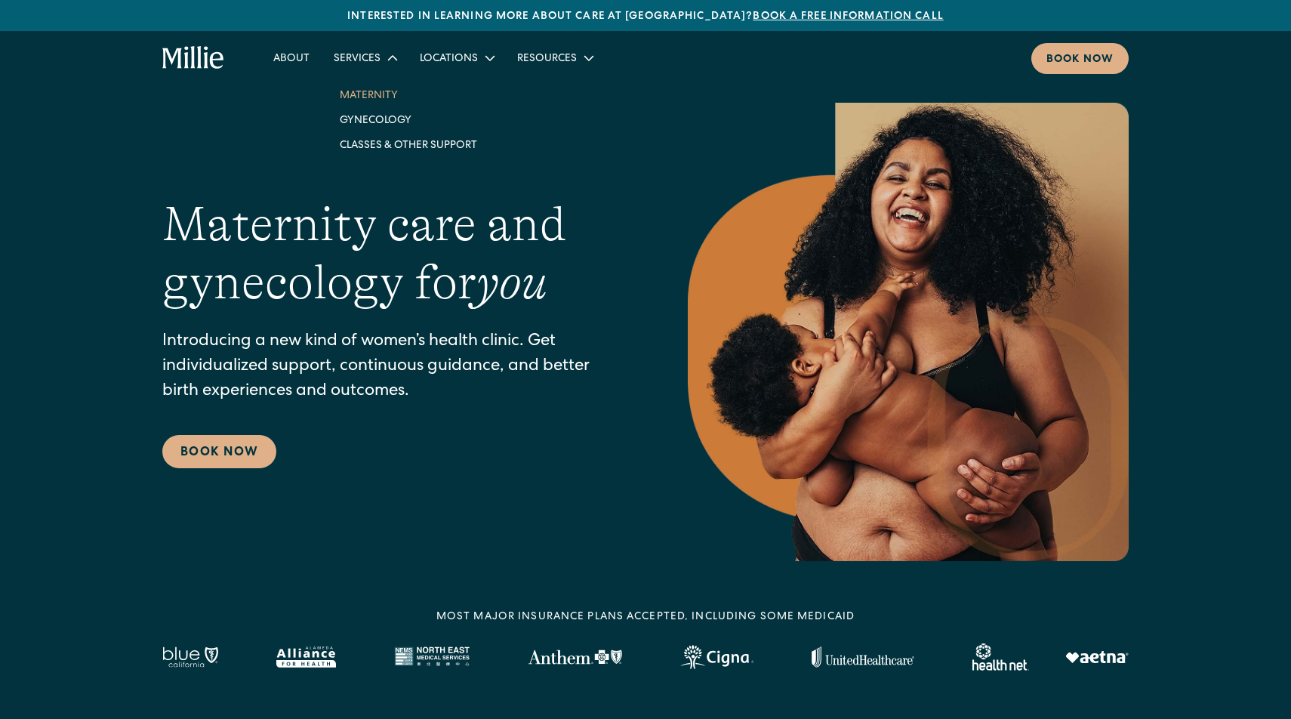
click at [384, 100] on link "Maternity" at bounding box center [409, 94] width 162 height 25
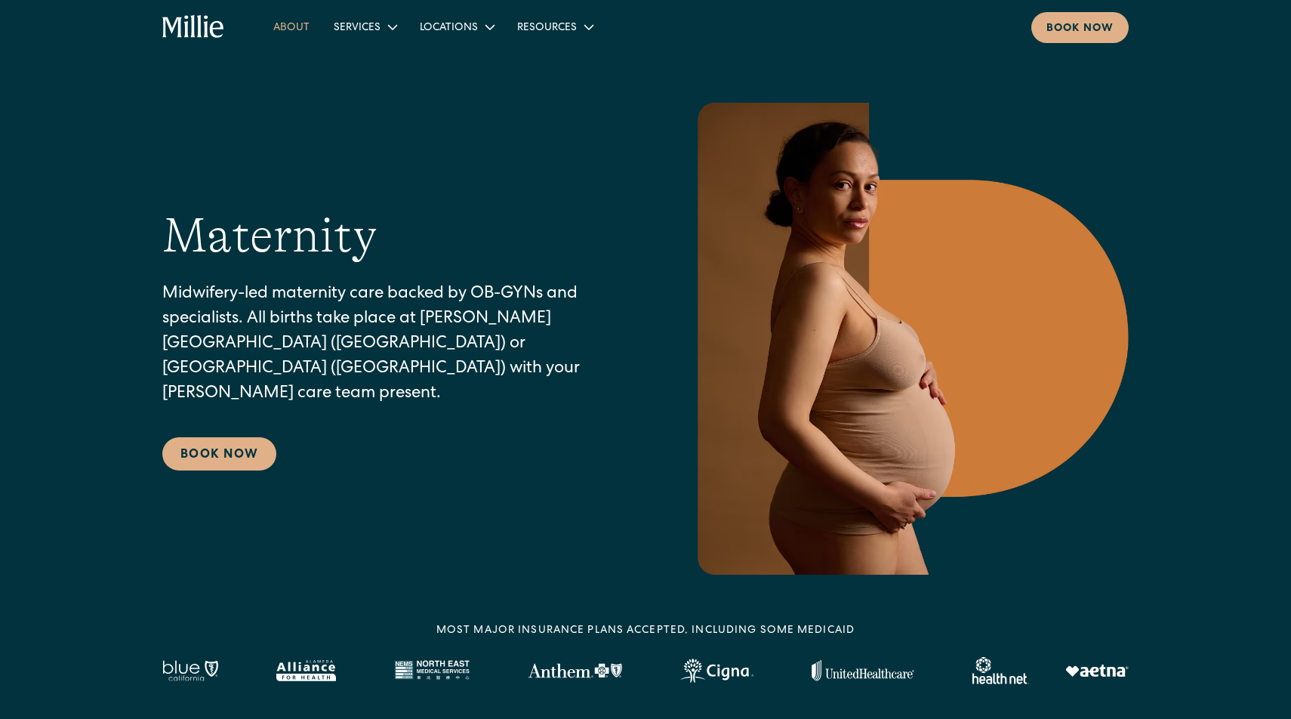
click at [295, 23] on link "About" at bounding box center [291, 26] width 60 height 25
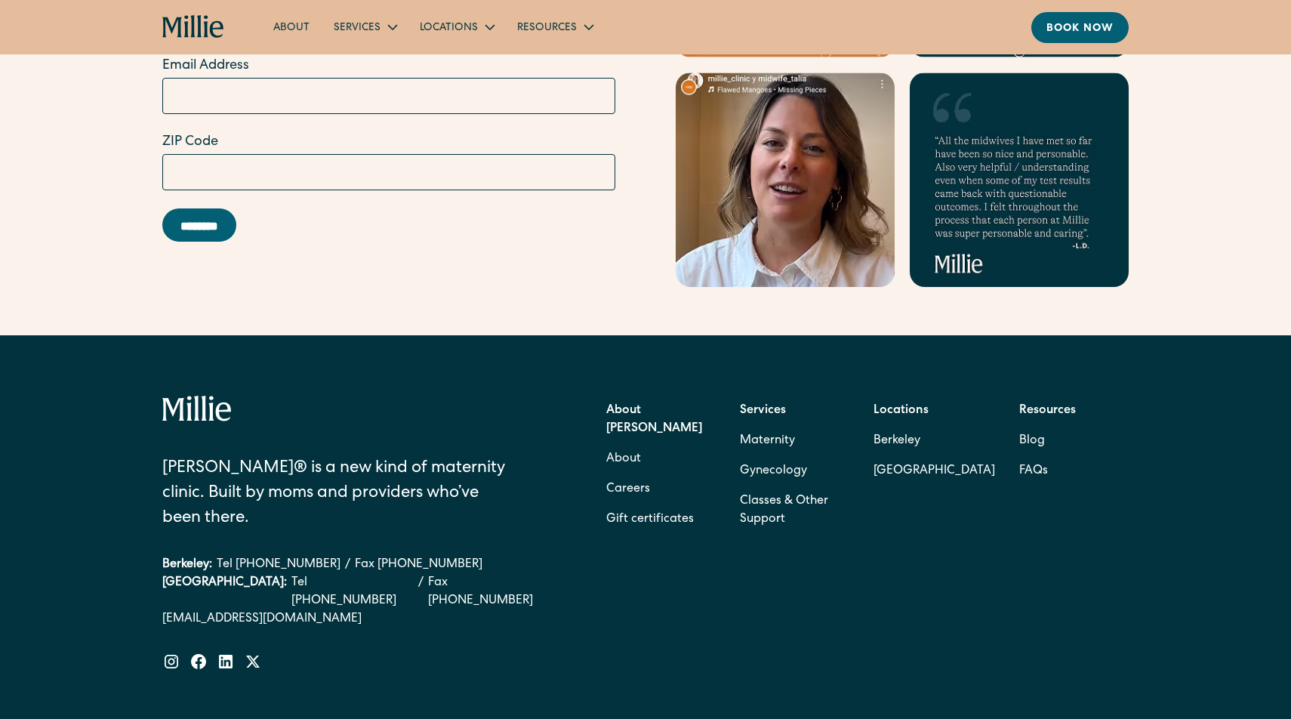
scroll to position [4670, 0]
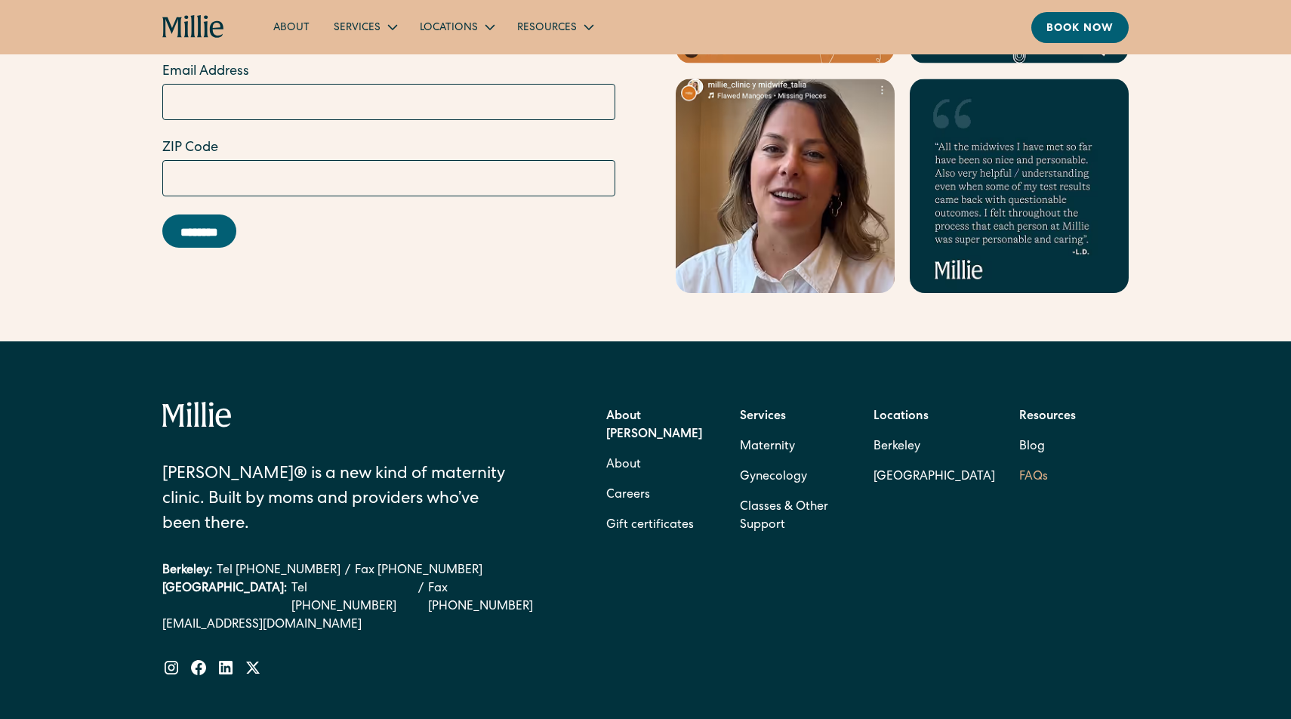
click at [1029, 462] on link "FAQs" at bounding box center [1033, 477] width 29 height 30
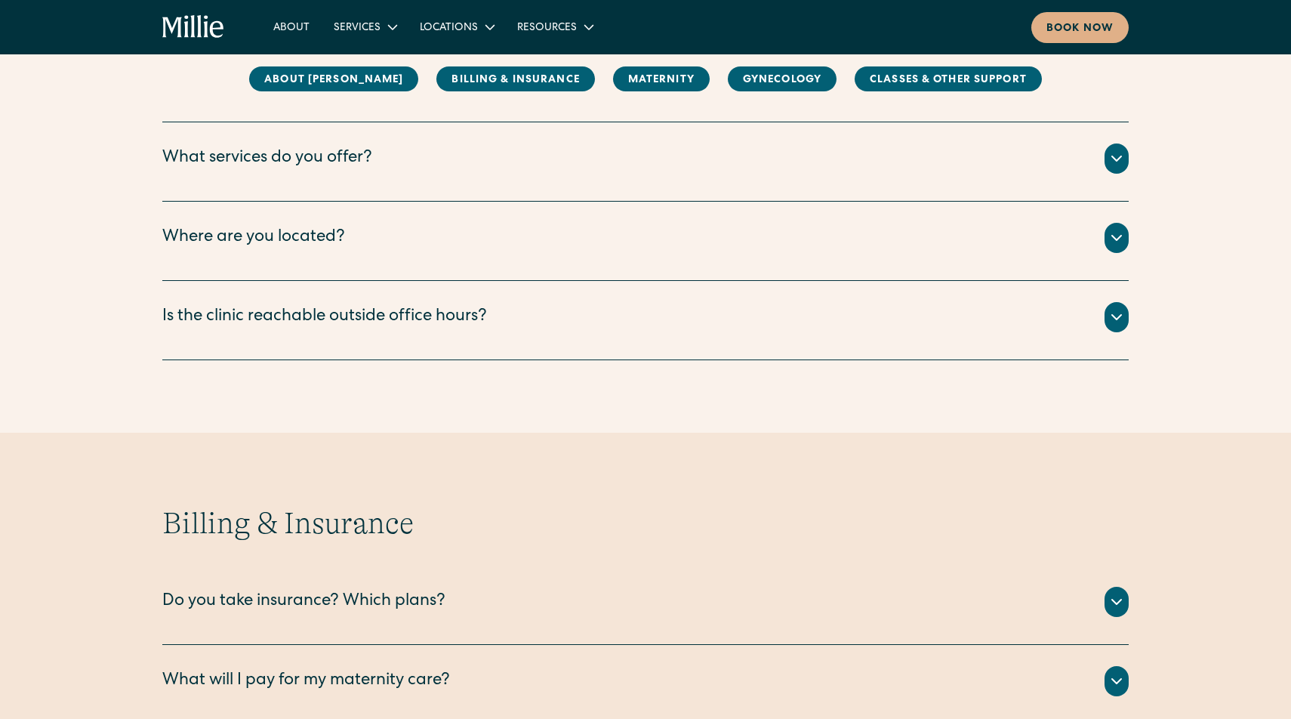
scroll to position [301, 0]
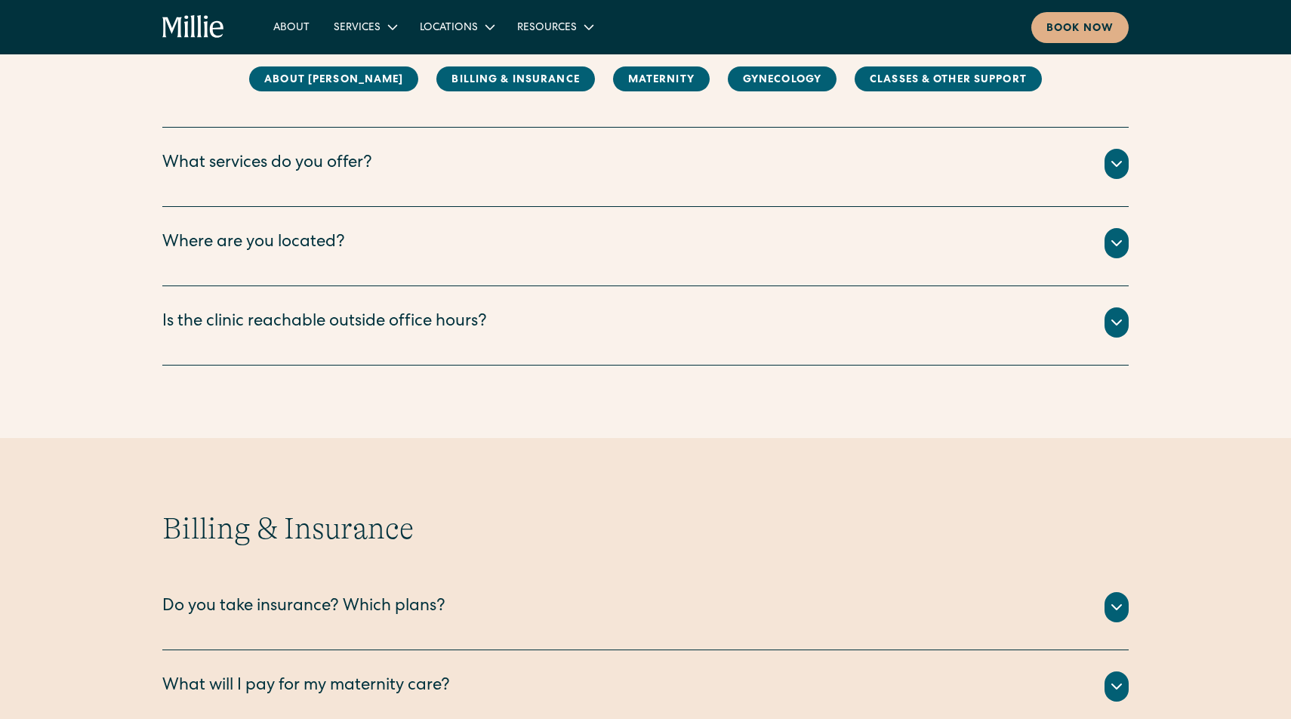
click at [773, 231] on div "Where are you located?" at bounding box center [645, 243] width 966 height 30
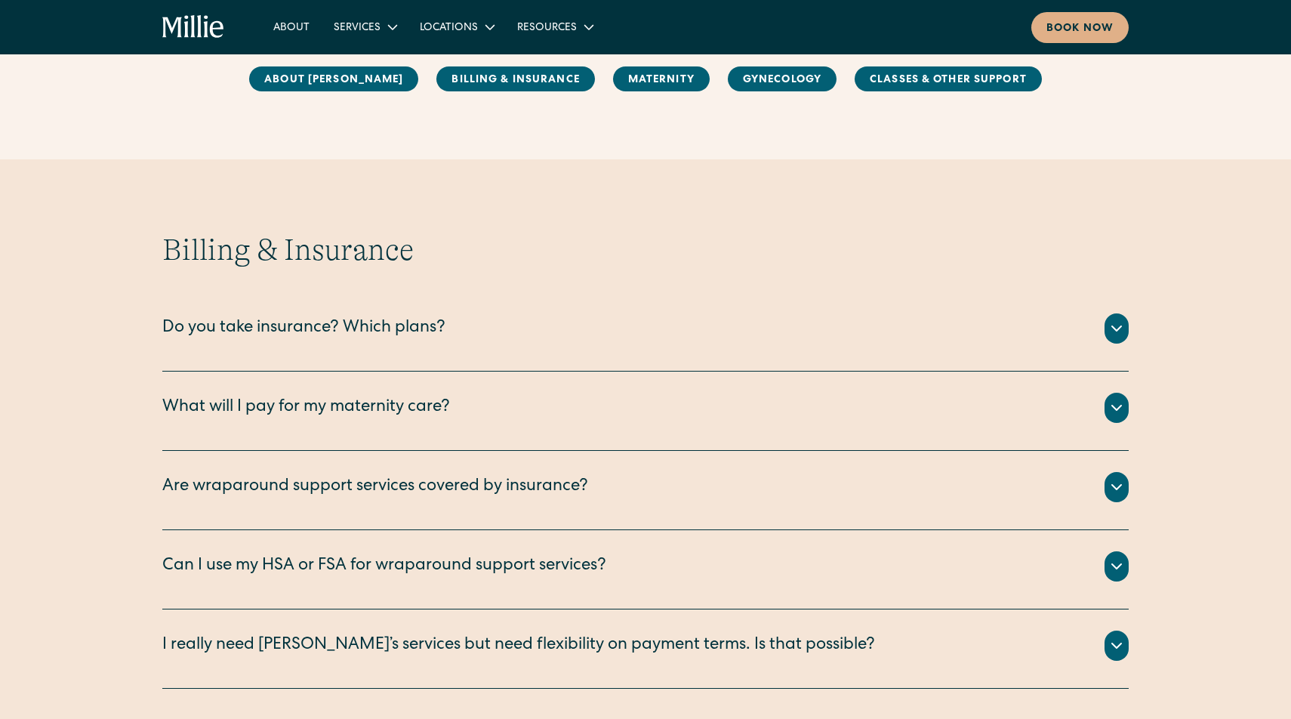
scroll to position [662, 0]
click at [750, 325] on div "Do you take insurance? Which plans?" at bounding box center [645, 327] width 966 height 30
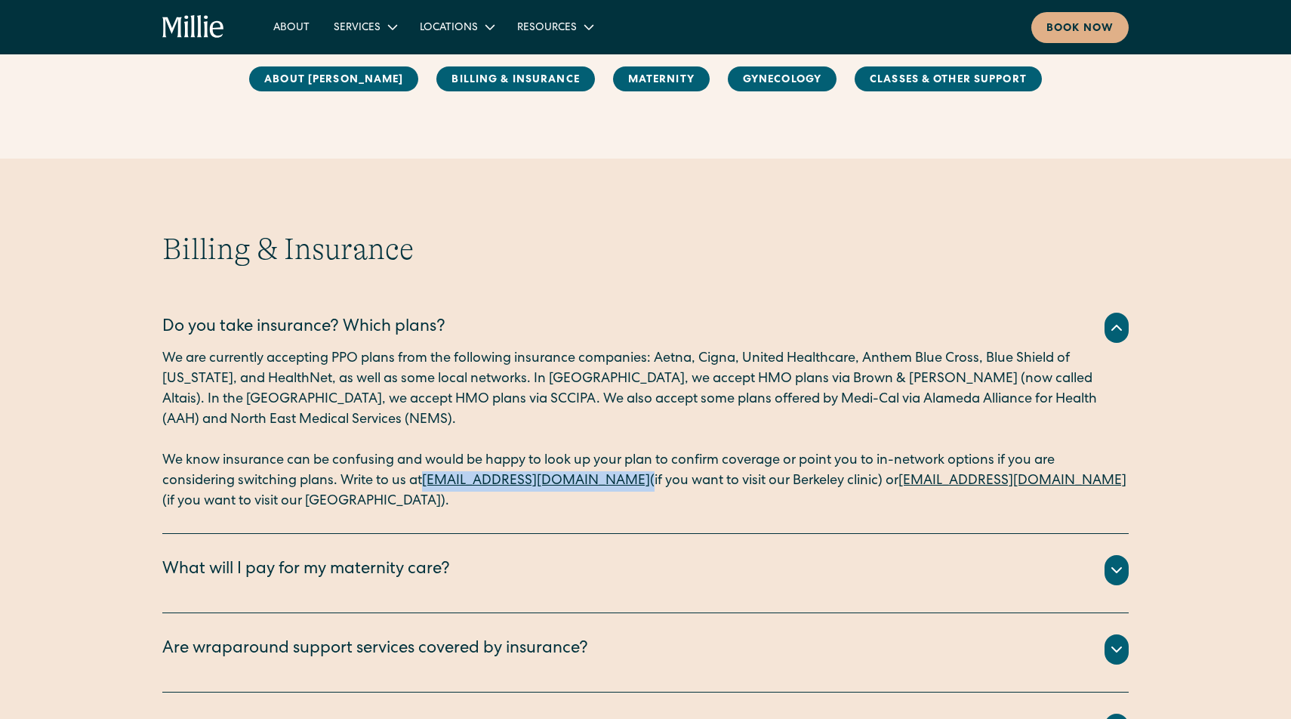
drag, startPoint x: 639, startPoint y: 482, endPoint x: 428, endPoint y: 484, distance: 211.3
click at [428, 484] on p "We know insurance can be confusing and would be happy to look up your plan to c…" at bounding box center [645, 481] width 966 height 61
